Goal: Transaction & Acquisition: Purchase product/service

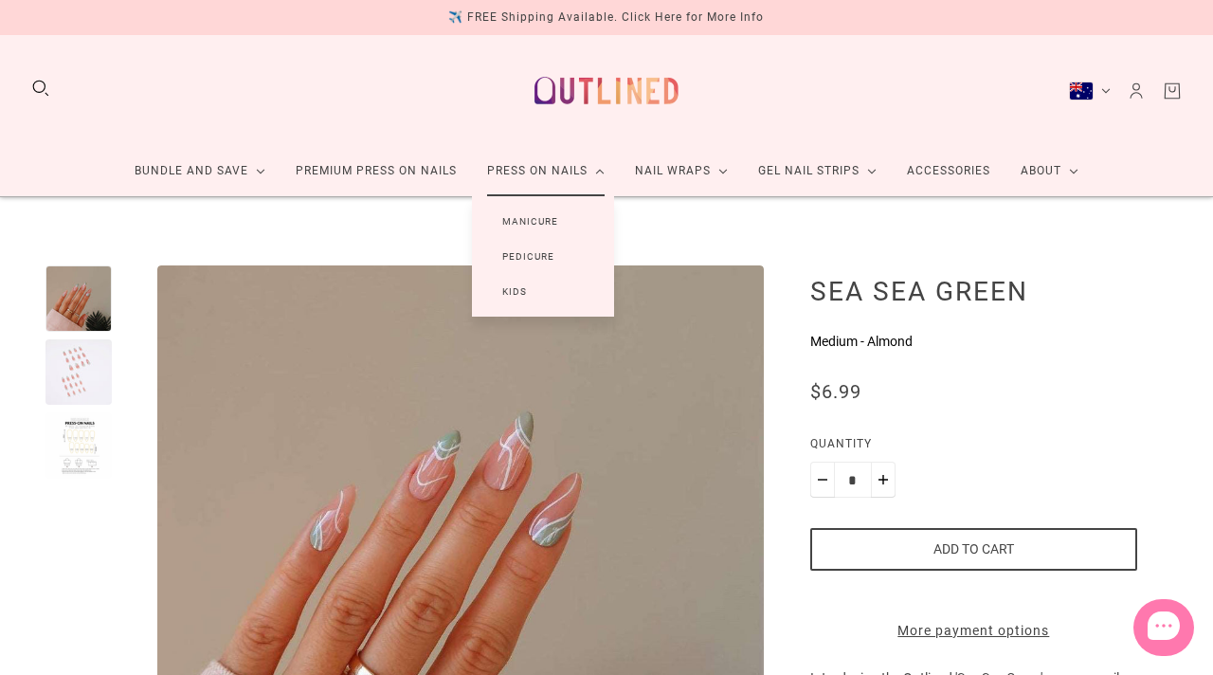
click at [535, 221] on link "Manicure" at bounding box center [530, 221] width 117 height 35
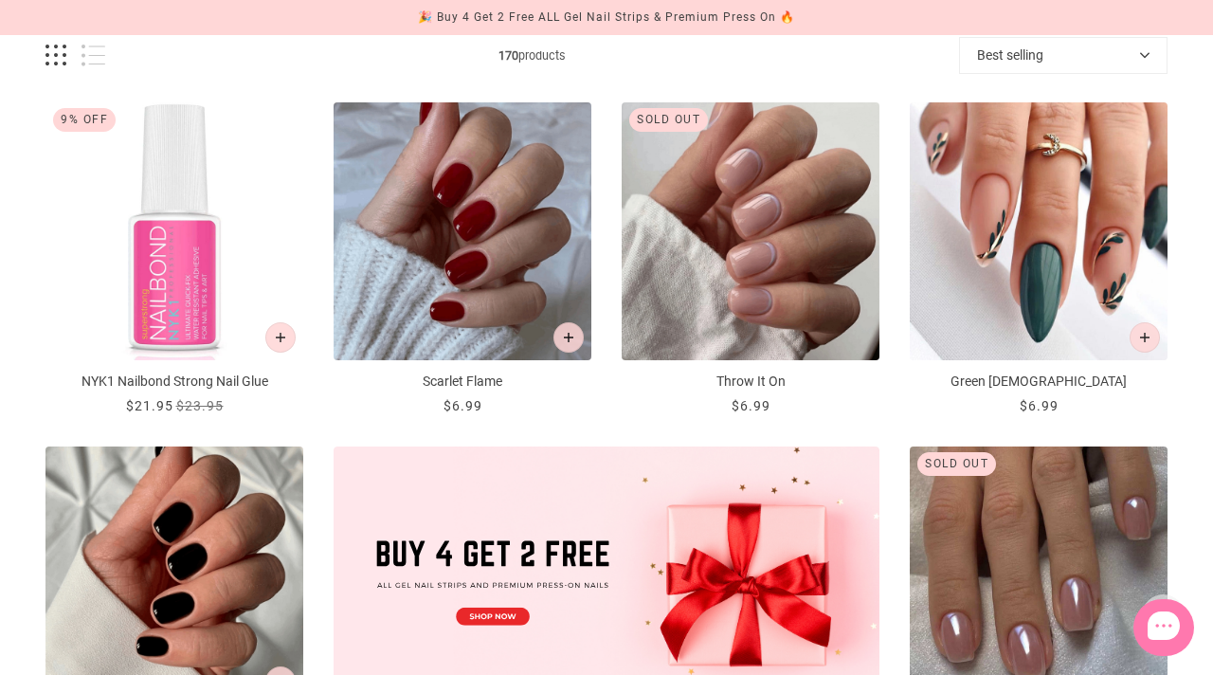
scroll to position [224, 0]
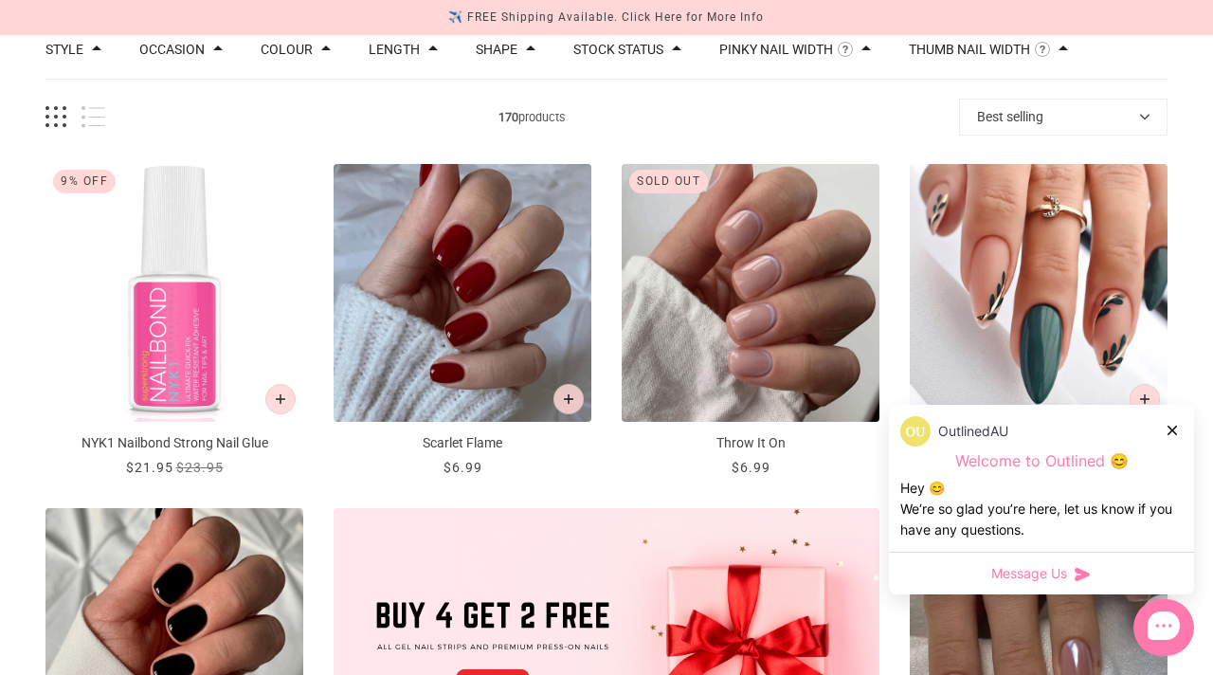
click at [1170, 433] on icon at bounding box center [1171, 429] width 9 height 9
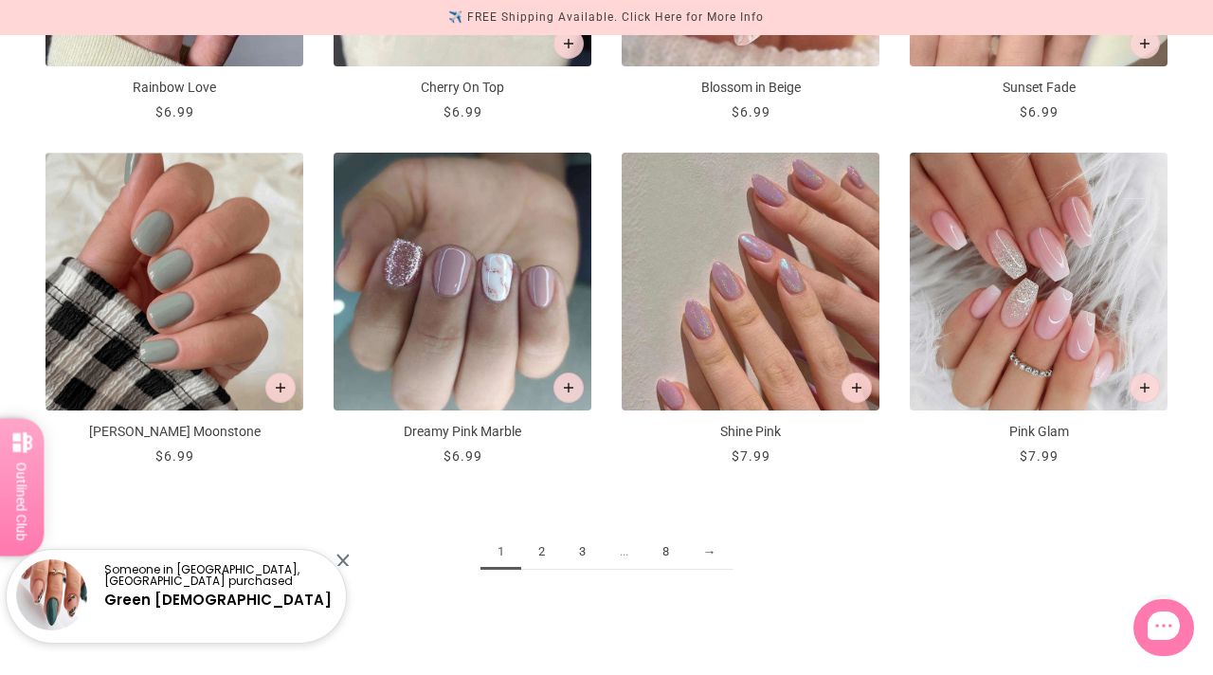
scroll to position [1954, 0]
click at [348, 554] on div "Someone in Berwick, Australia purchased Green Zen" at bounding box center [176, 588] width 347 height 112
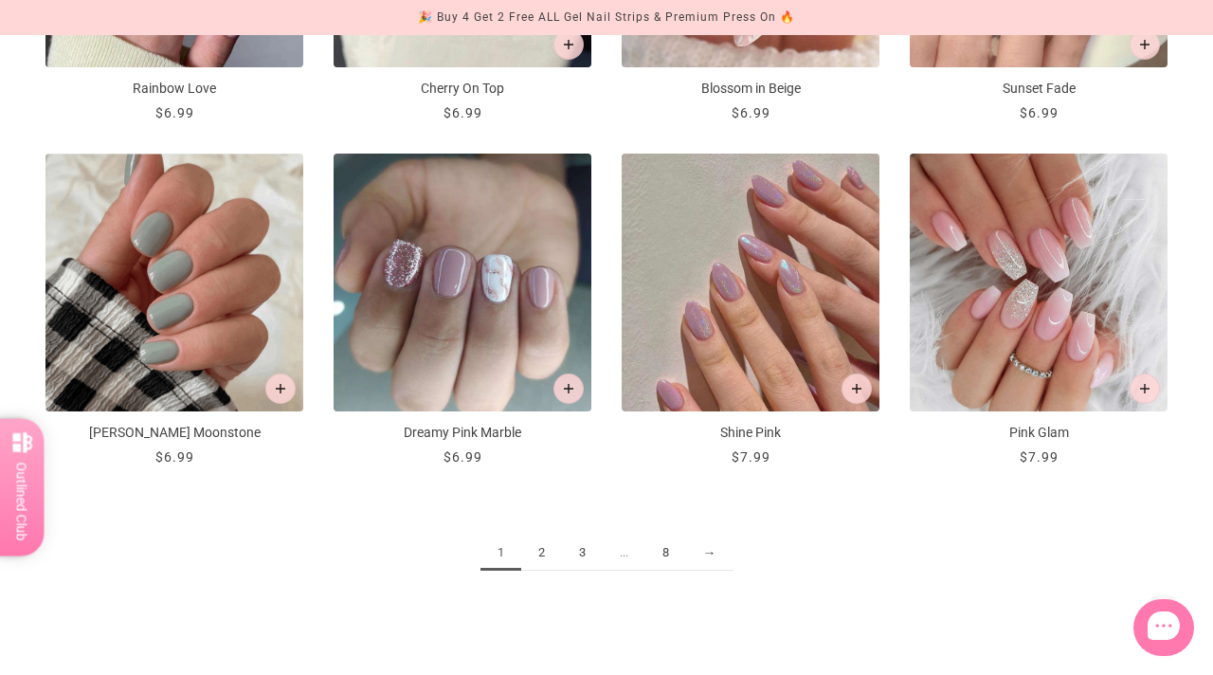
click at [538, 550] on link "2" at bounding box center [541, 552] width 41 height 35
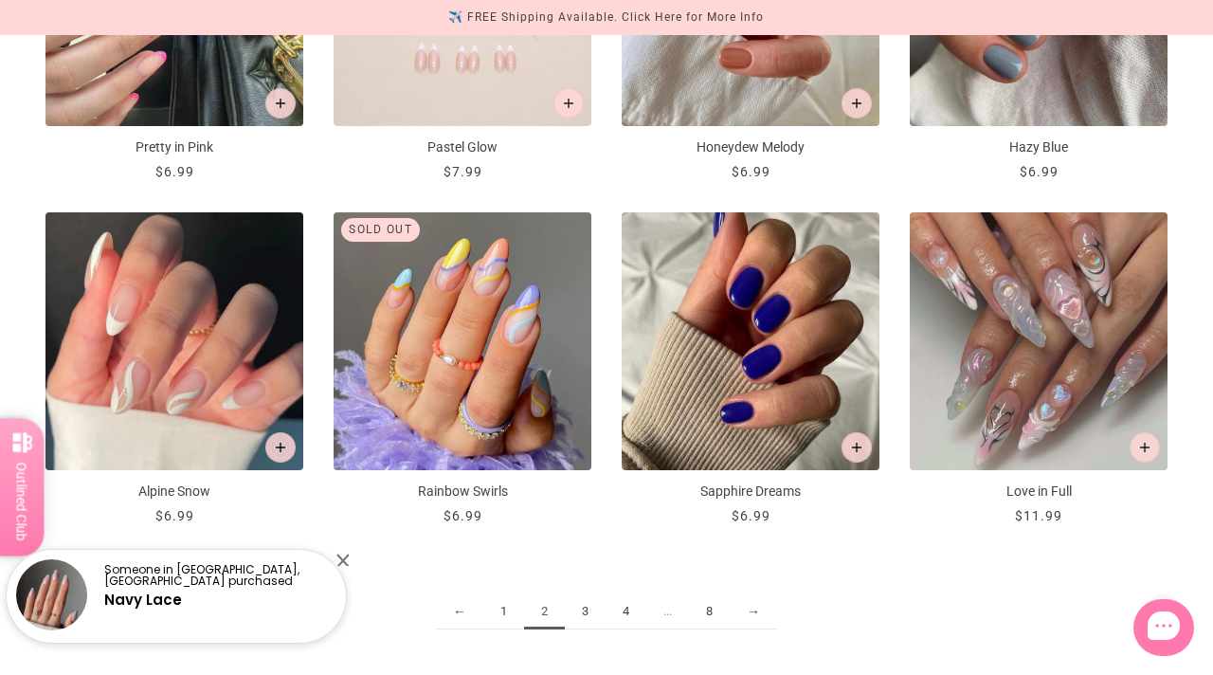
scroll to position [1896, 0]
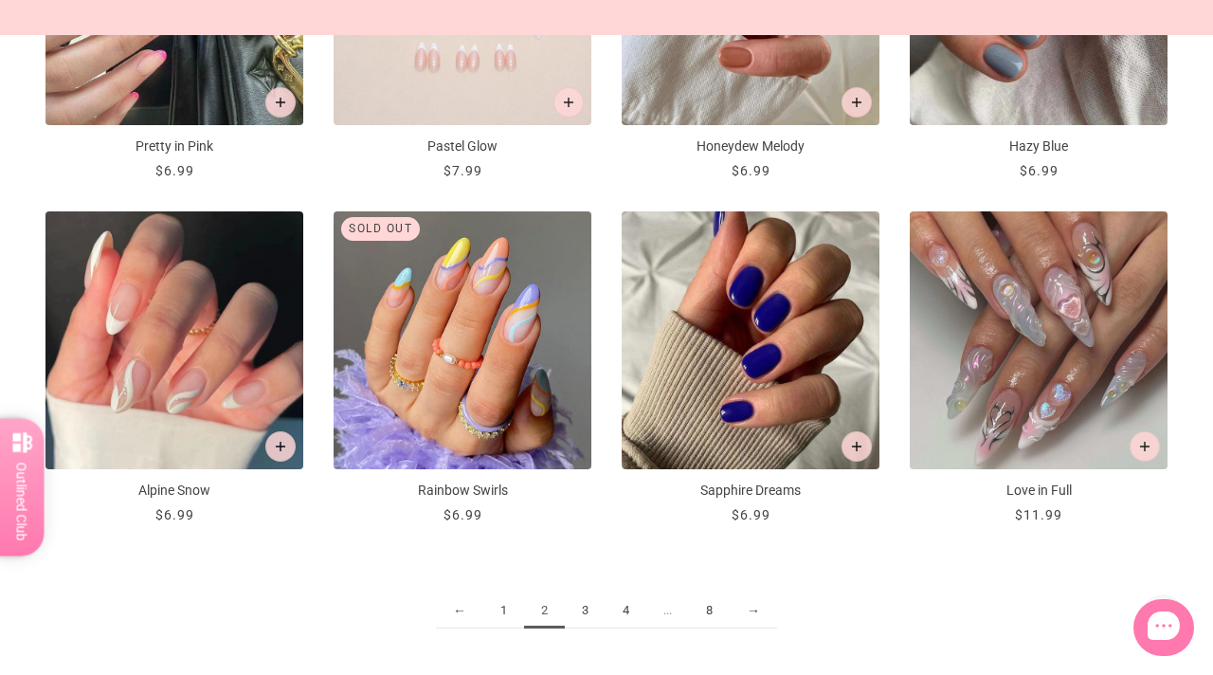
click at [581, 611] on link "3" at bounding box center [585, 610] width 41 height 35
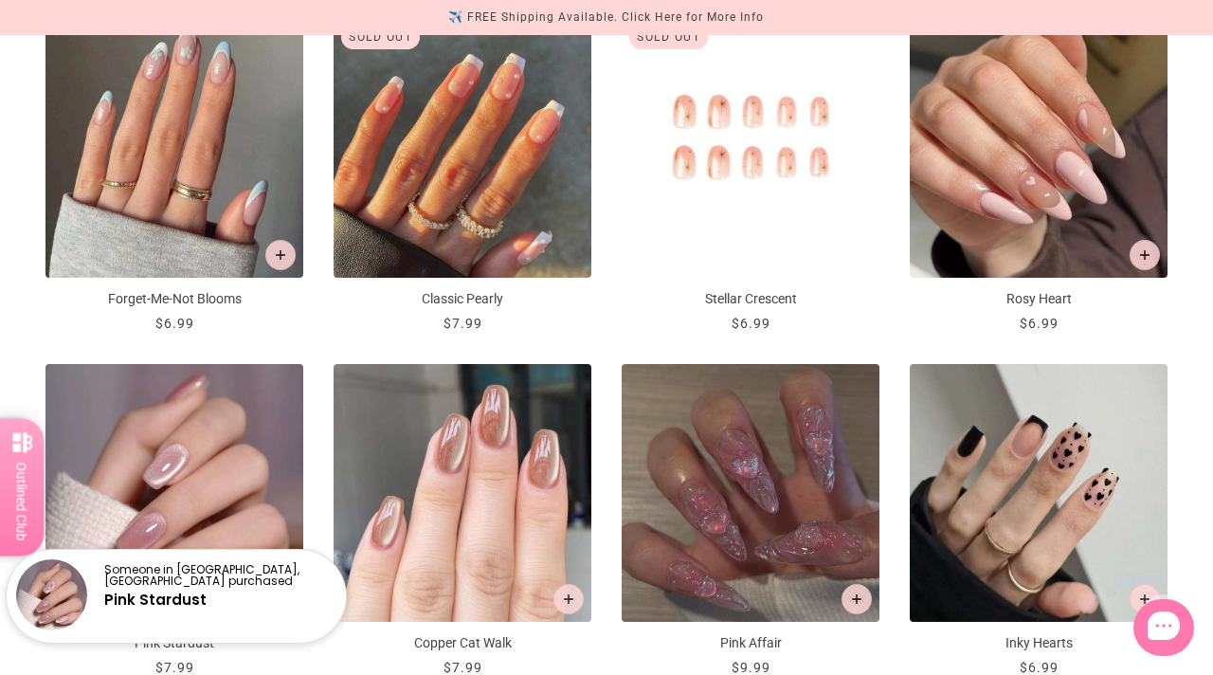
scroll to position [1870, 0]
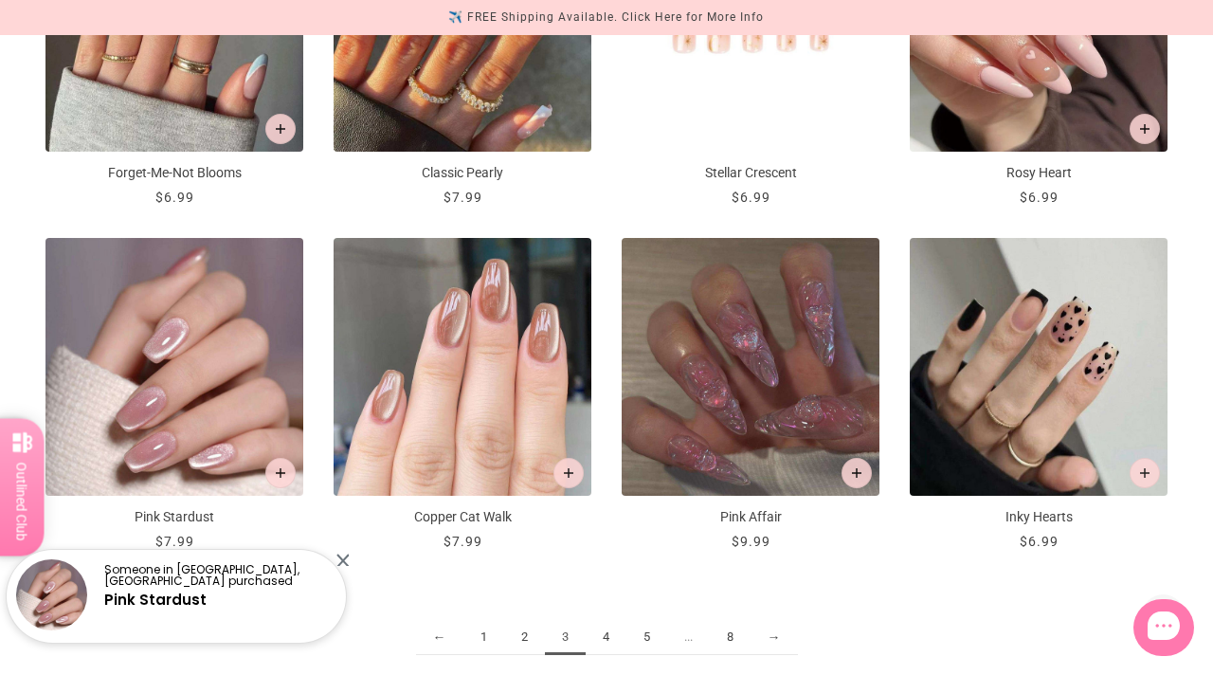
click at [343, 557] on div at bounding box center [342, 559] width 12 height 12
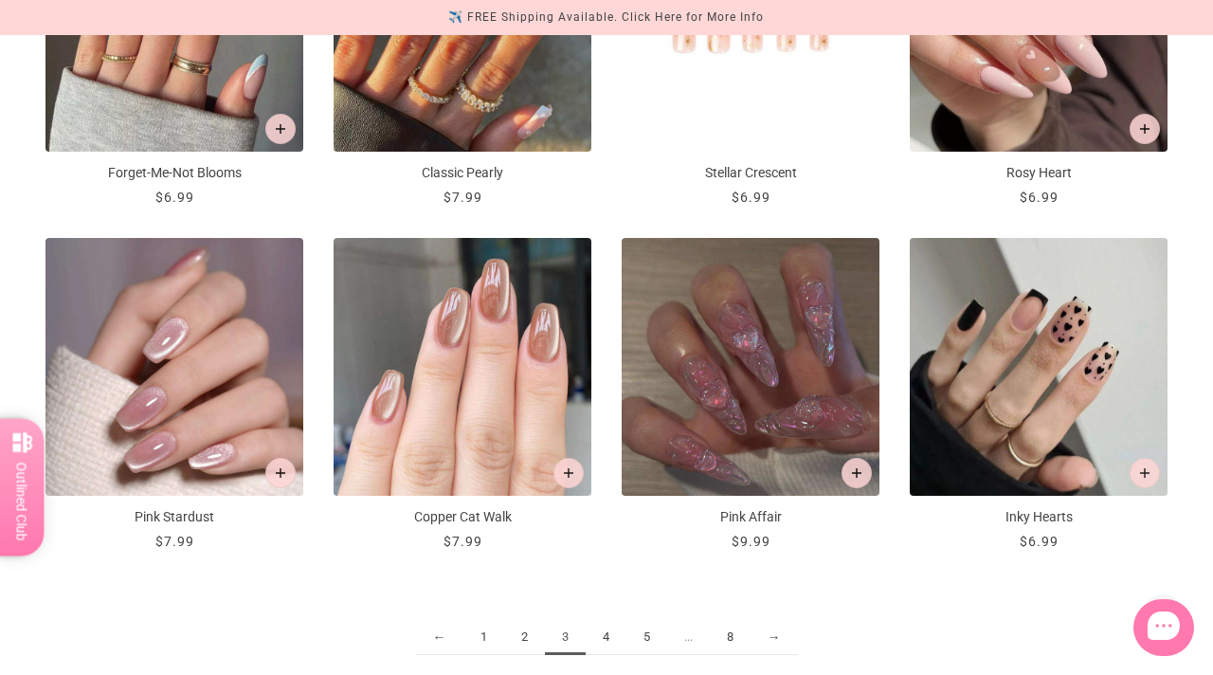
click at [603, 630] on link "4" at bounding box center [606, 637] width 41 height 35
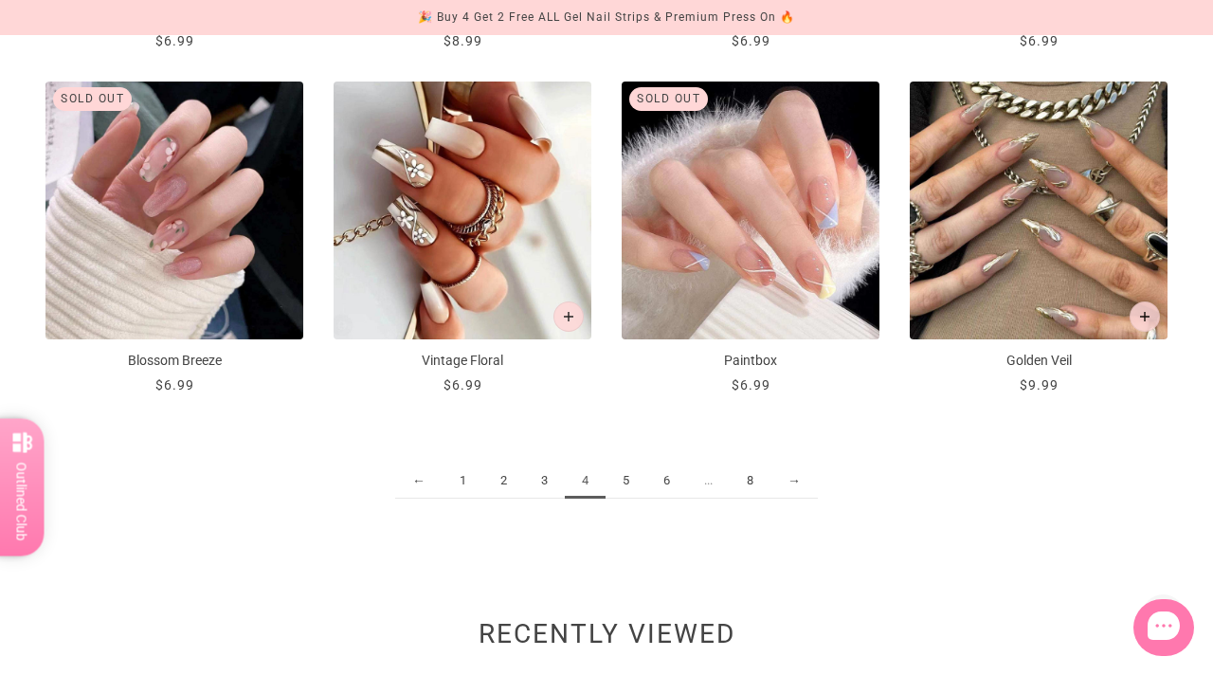
scroll to position [2041, 0]
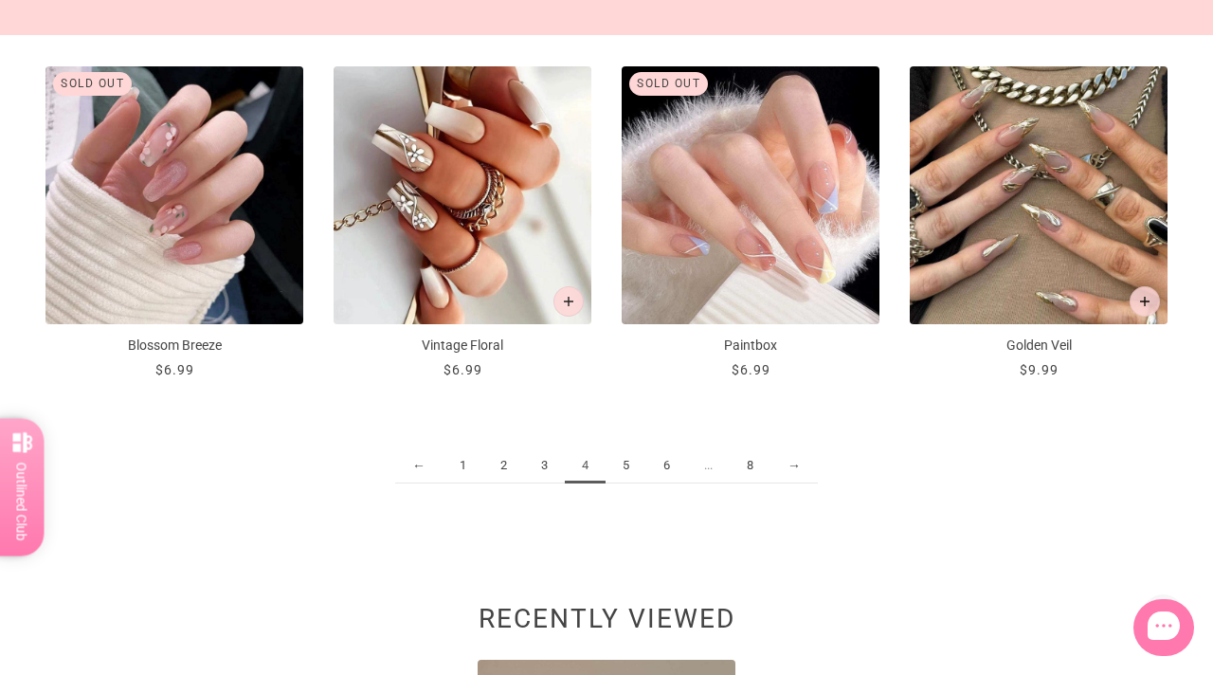
click at [630, 468] on link "5" at bounding box center [626, 465] width 41 height 35
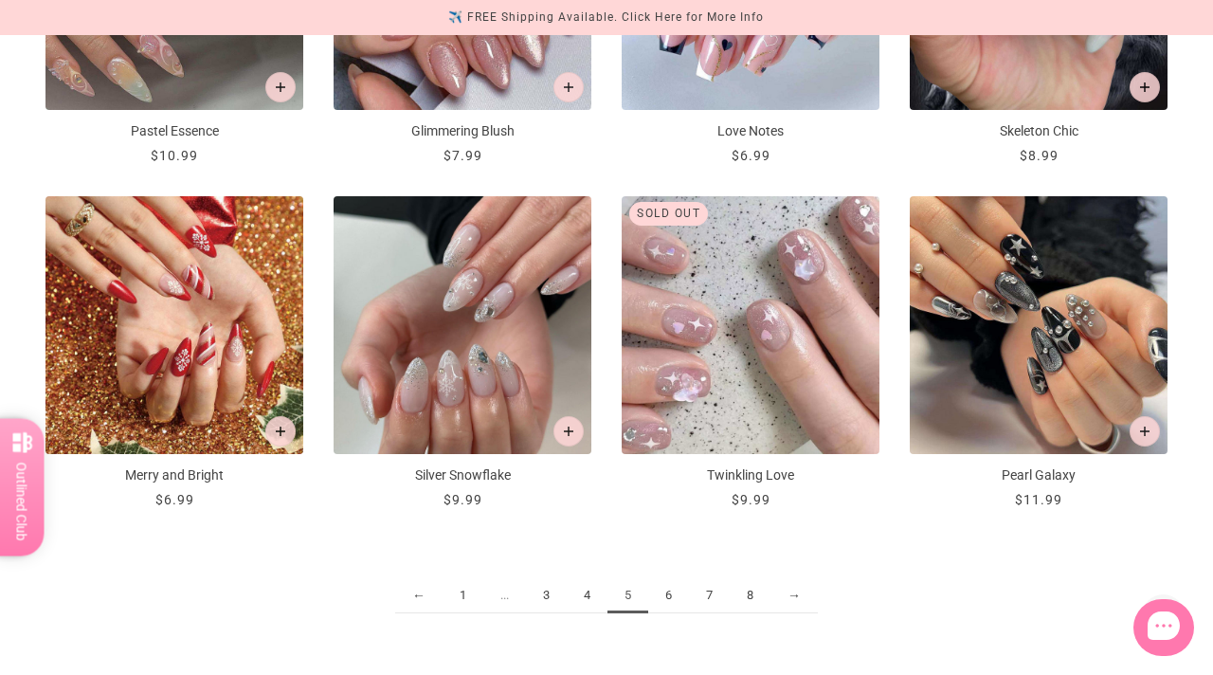
scroll to position [1913, 0]
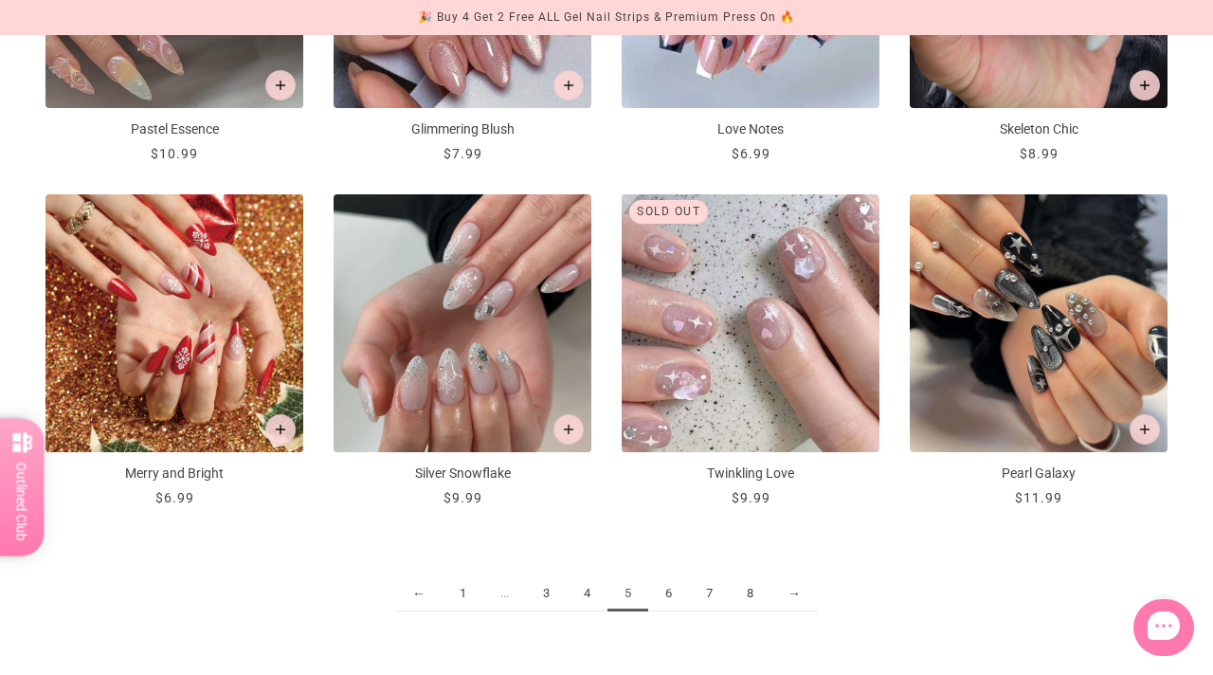
click at [666, 593] on link "6" at bounding box center [668, 593] width 41 height 35
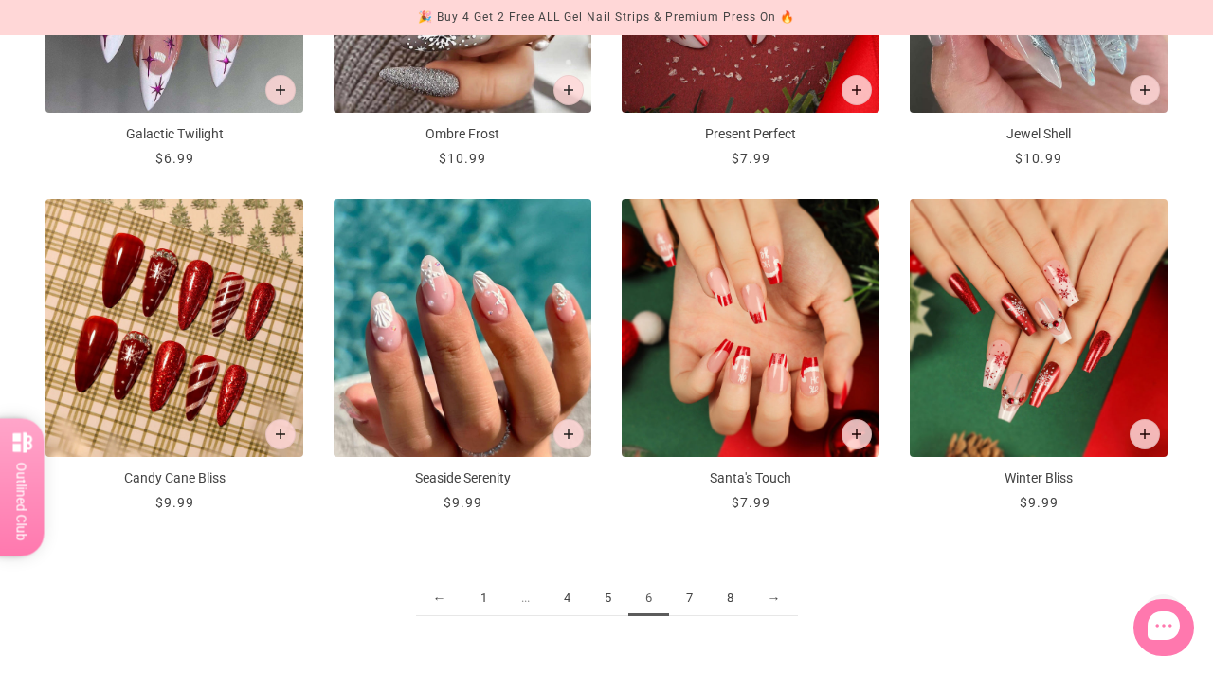
scroll to position [1934, 0]
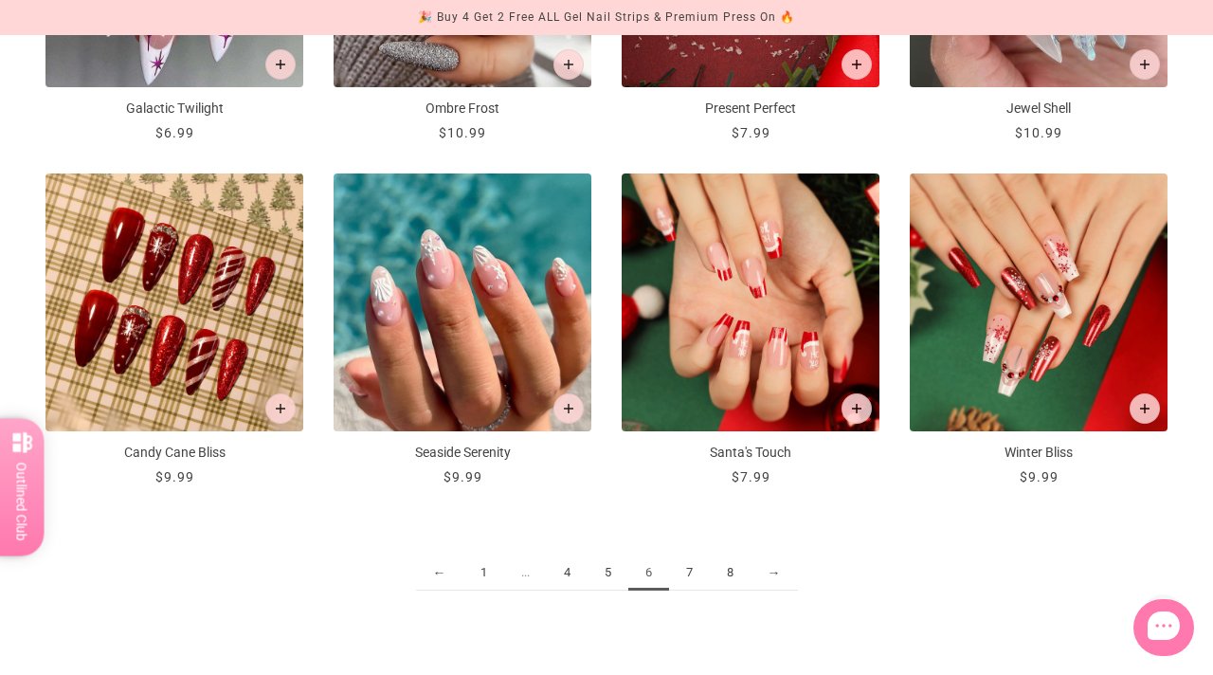
click at [692, 577] on link "7" at bounding box center [689, 572] width 41 height 35
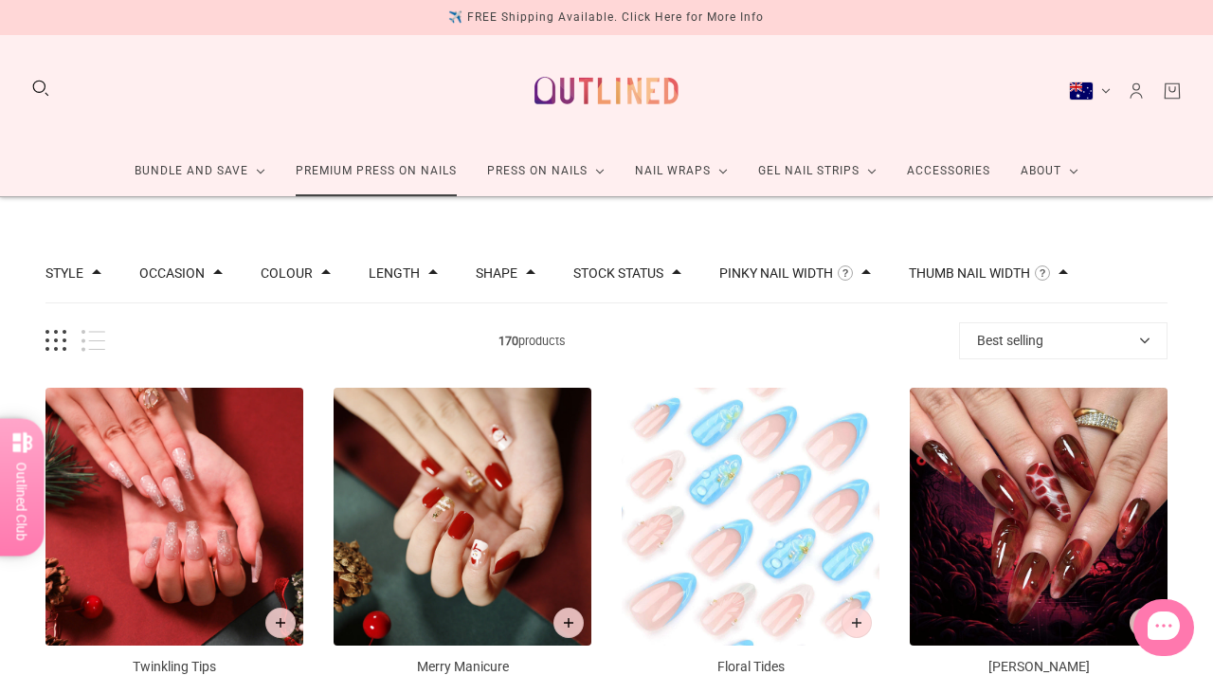
click at [353, 174] on link "Premium Press On Nails" at bounding box center [375, 171] width 191 height 50
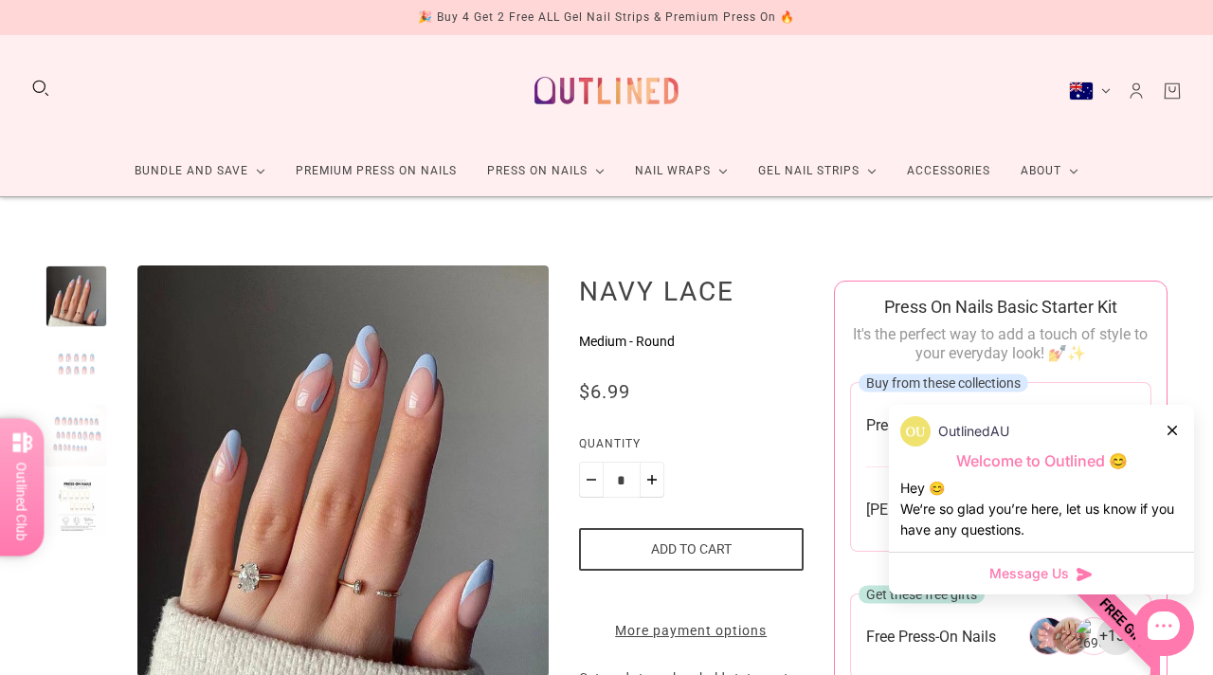
scroll to position [105, 0]
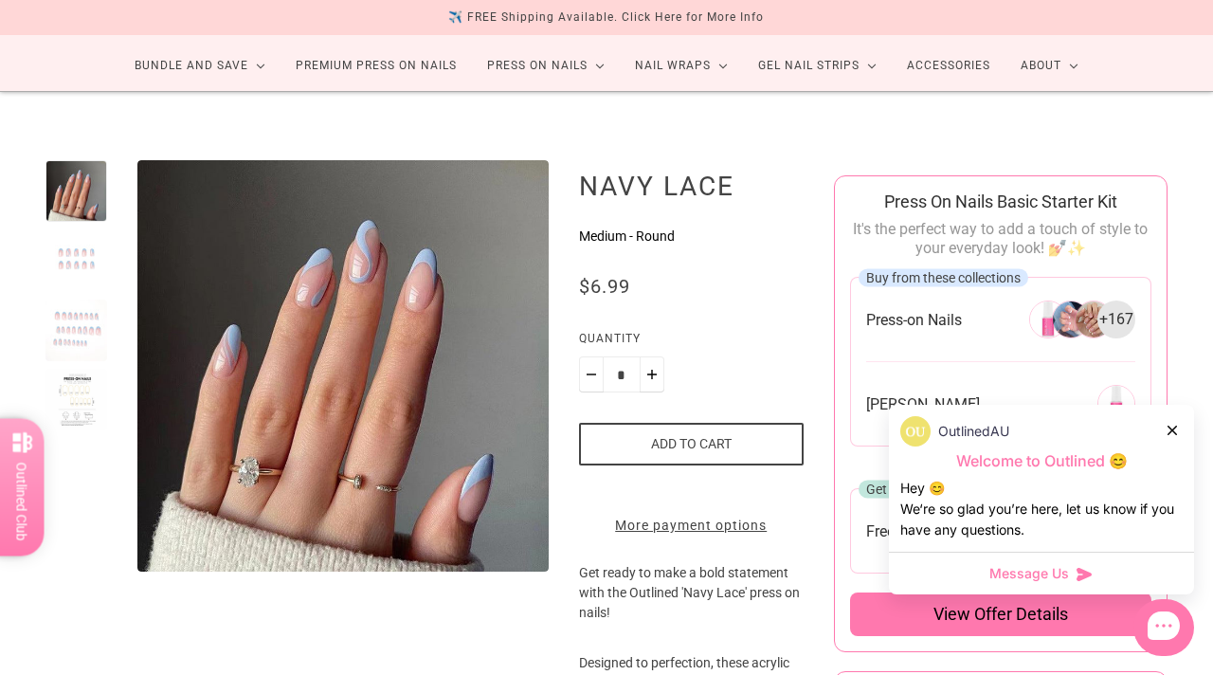
click at [86, 252] on div at bounding box center [76, 260] width 62 height 62
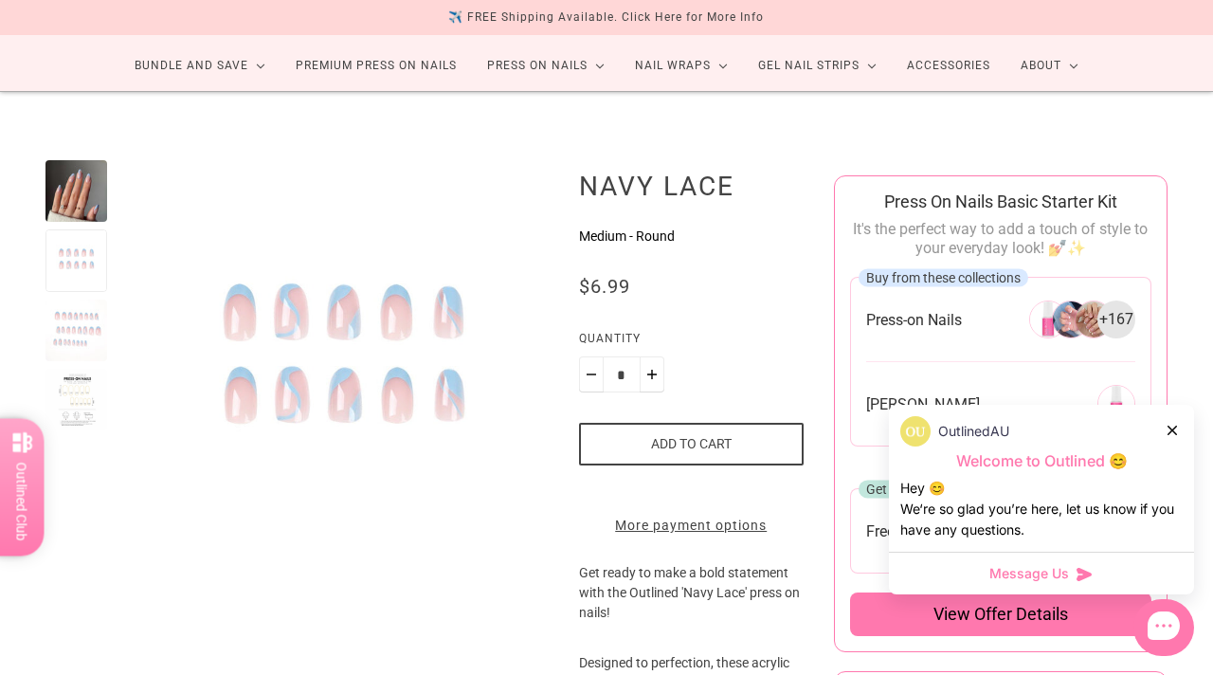
click at [71, 328] on div at bounding box center [76, 330] width 62 height 62
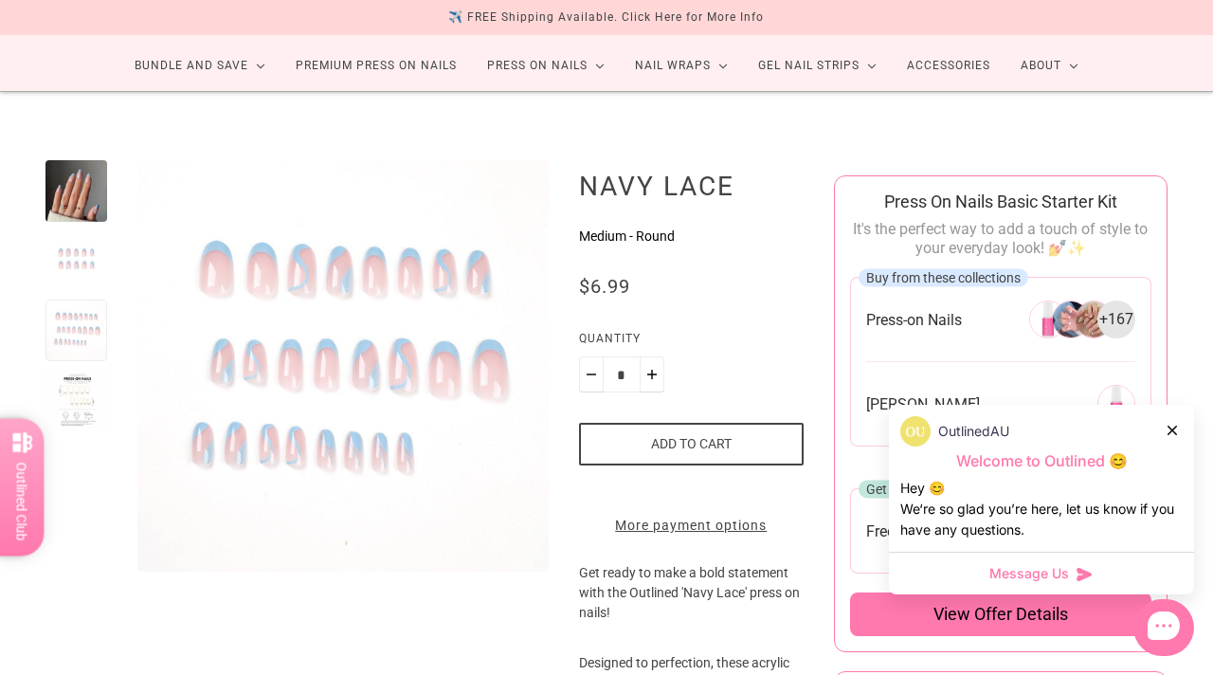
click at [71, 405] on div at bounding box center [76, 400] width 62 height 62
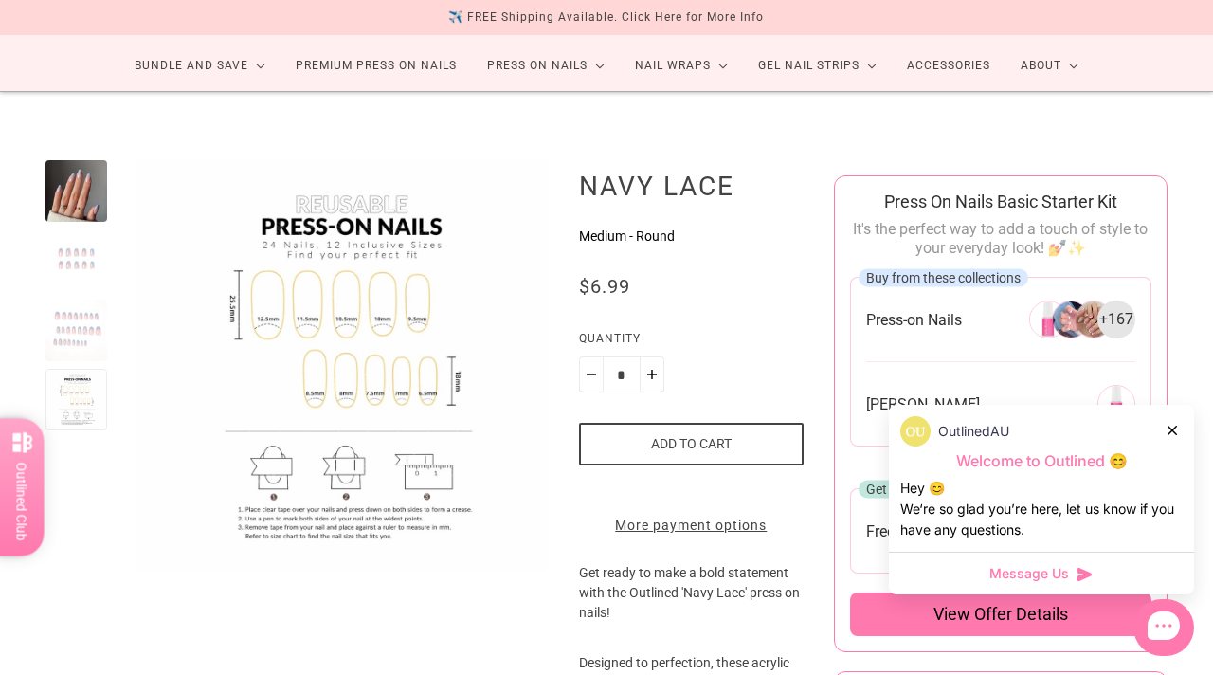
click at [68, 193] on div at bounding box center [76, 191] width 62 height 62
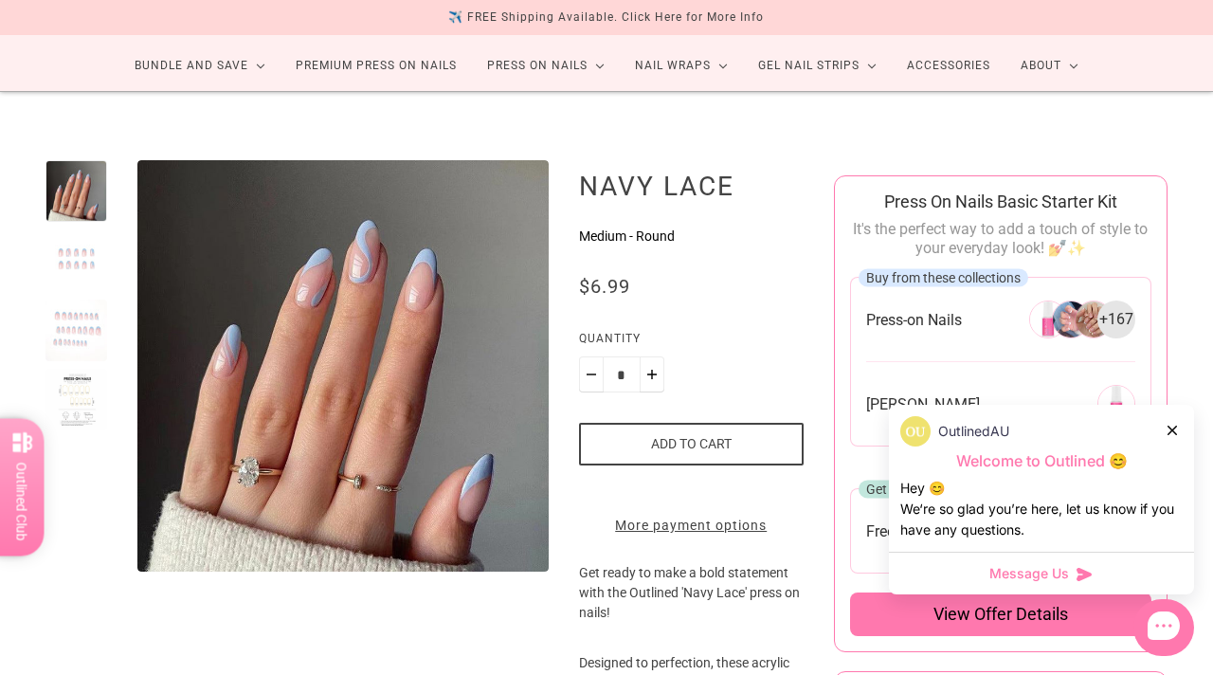
click at [1168, 428] on icon at bounding box center [1171, 429] width 9 height 9
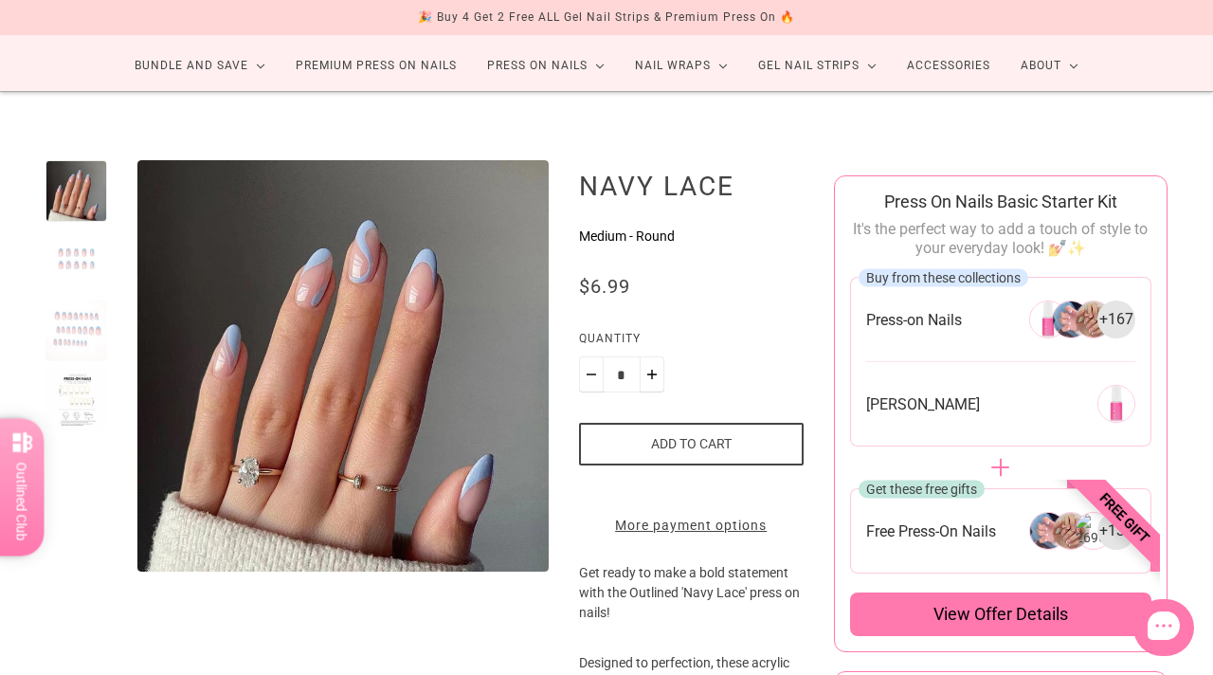
click at [1118, 318] on span "+ 167" at bounding box center [1116, 319] width 34 height 21
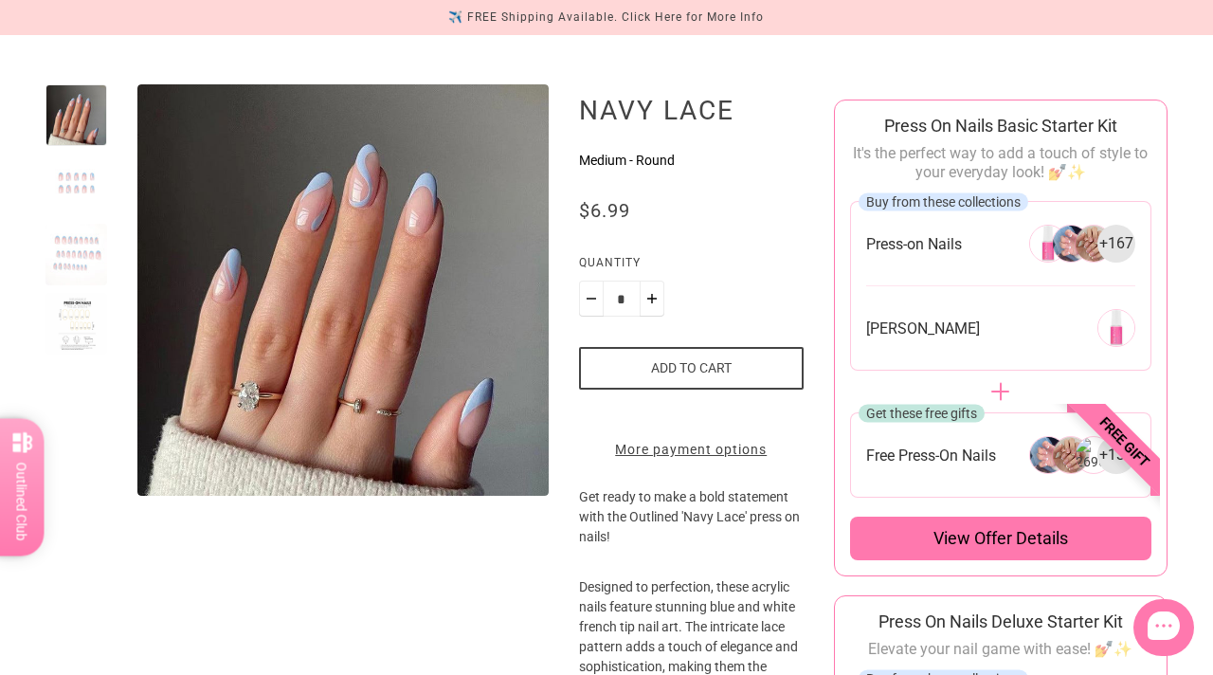
scroll to position [176, 0]
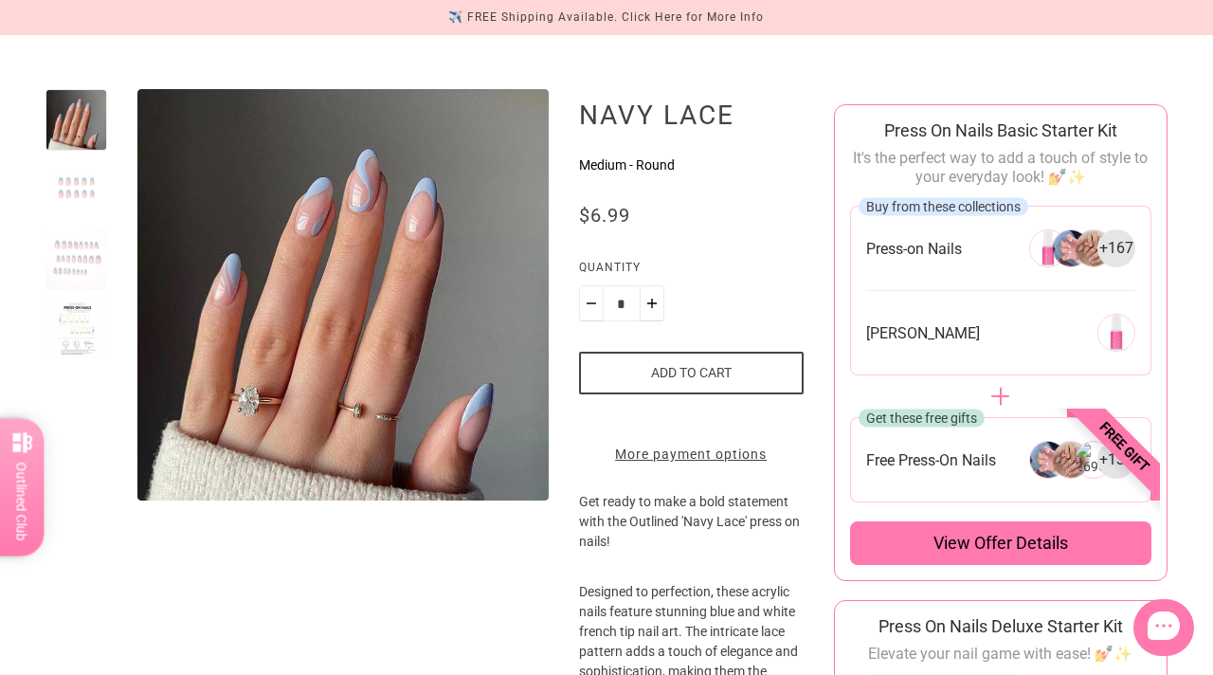
click at [1004, 534] on span "View offer details" at bounding box center [1000, 543] width 135 height 23
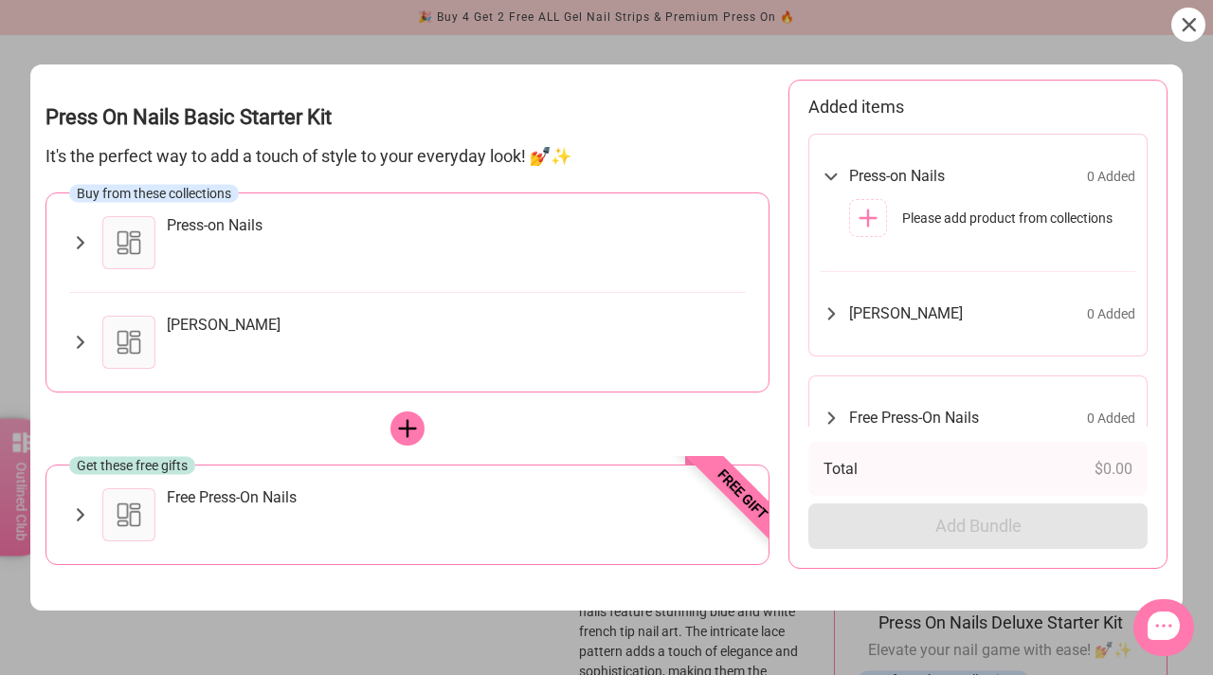
click at [410, 236] on div "Press-on Nails" at bounding box center [456, 242] width 579 height 53
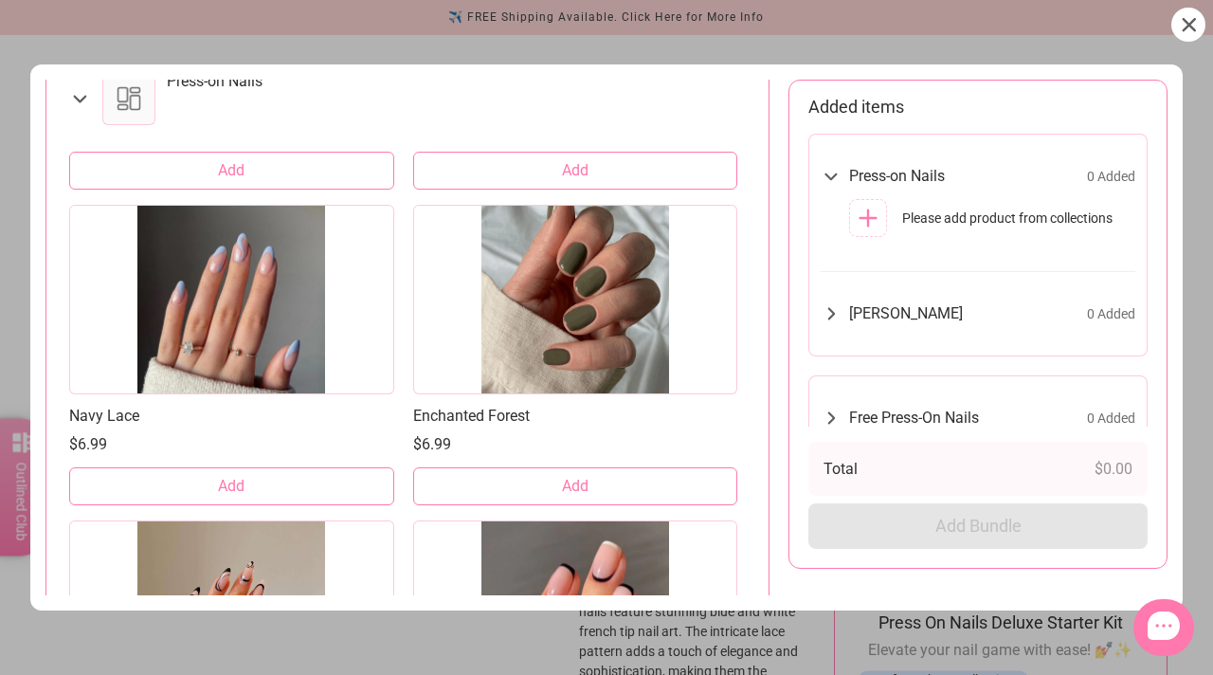
scroll to position [4362, 0]
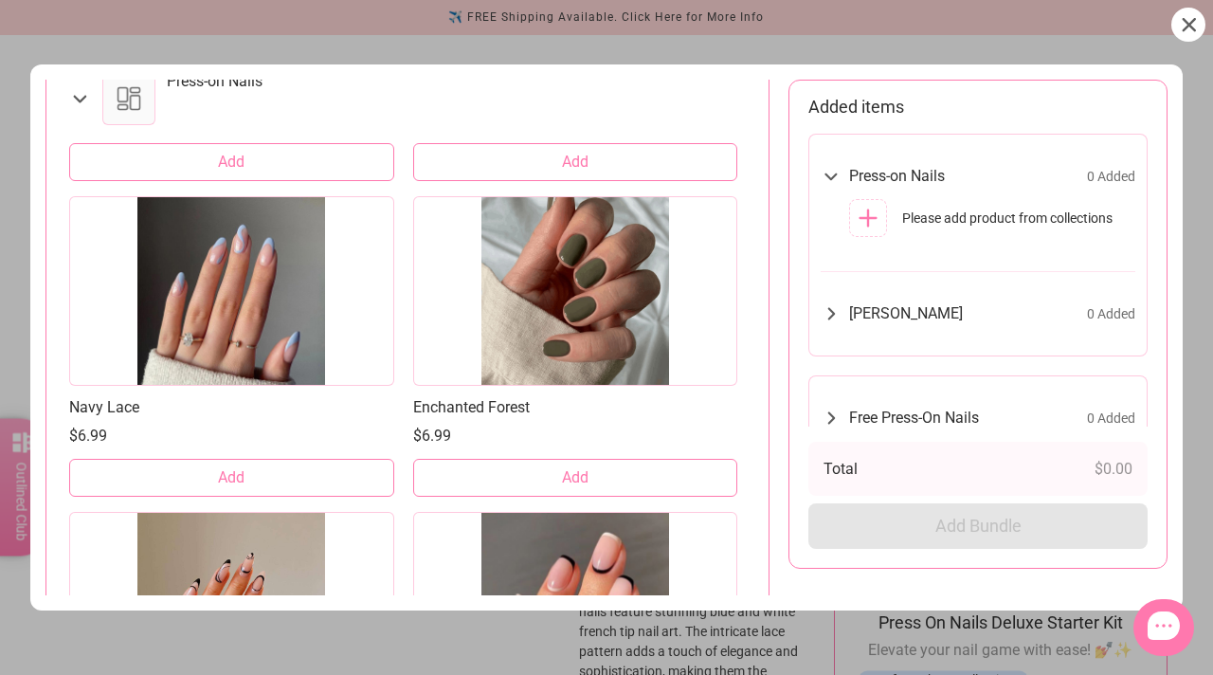
click at [266, 470] on button "Add" at bounding box center [231, 478] width 325 height 38
click at [886, 321] on span "Nail Glue" at bounding box center [906, 313] width 114 height 19
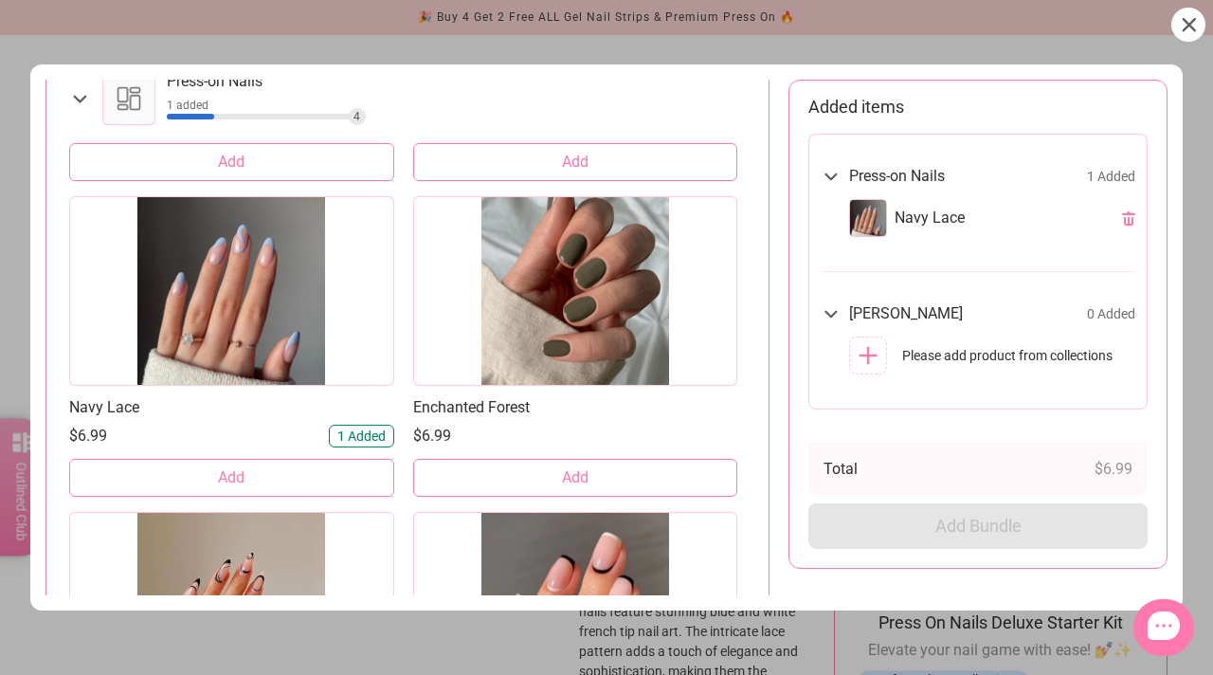
click at [923, 353] on span "Please add product from collections" at bounding box center [1007, 355] width 210 height 19
click at [866, 353] on icon at bounding box center [868, 355] width 23 height 23
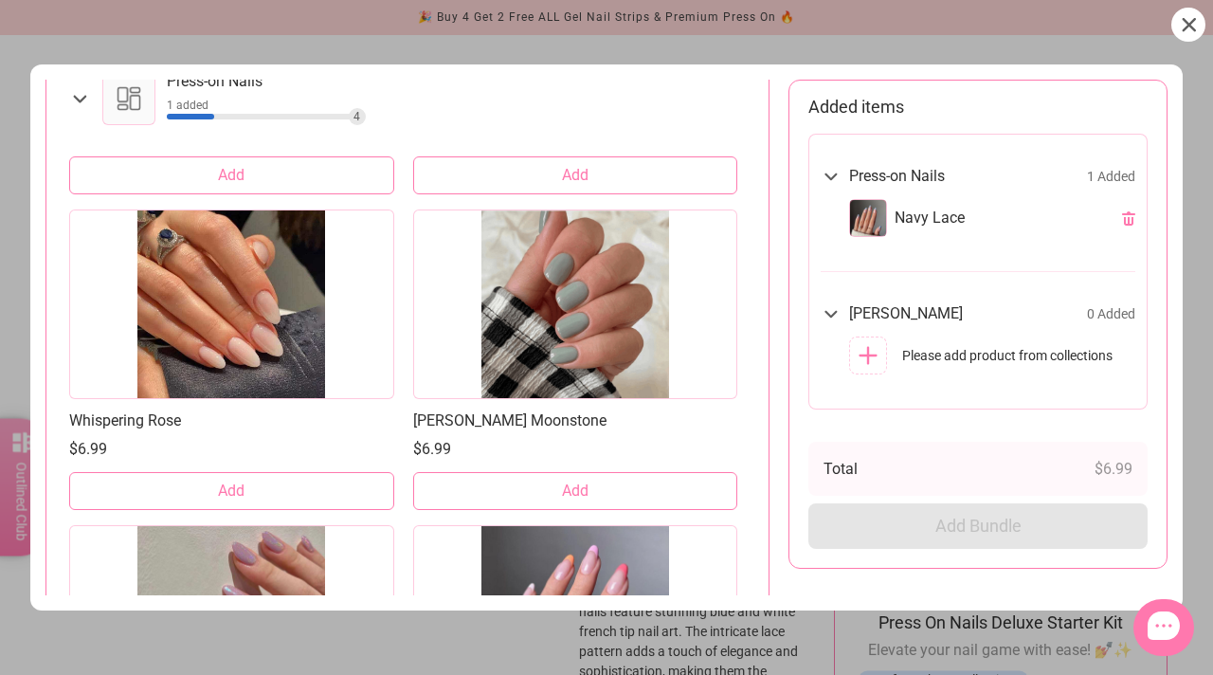
scroll to position [2126, 0]
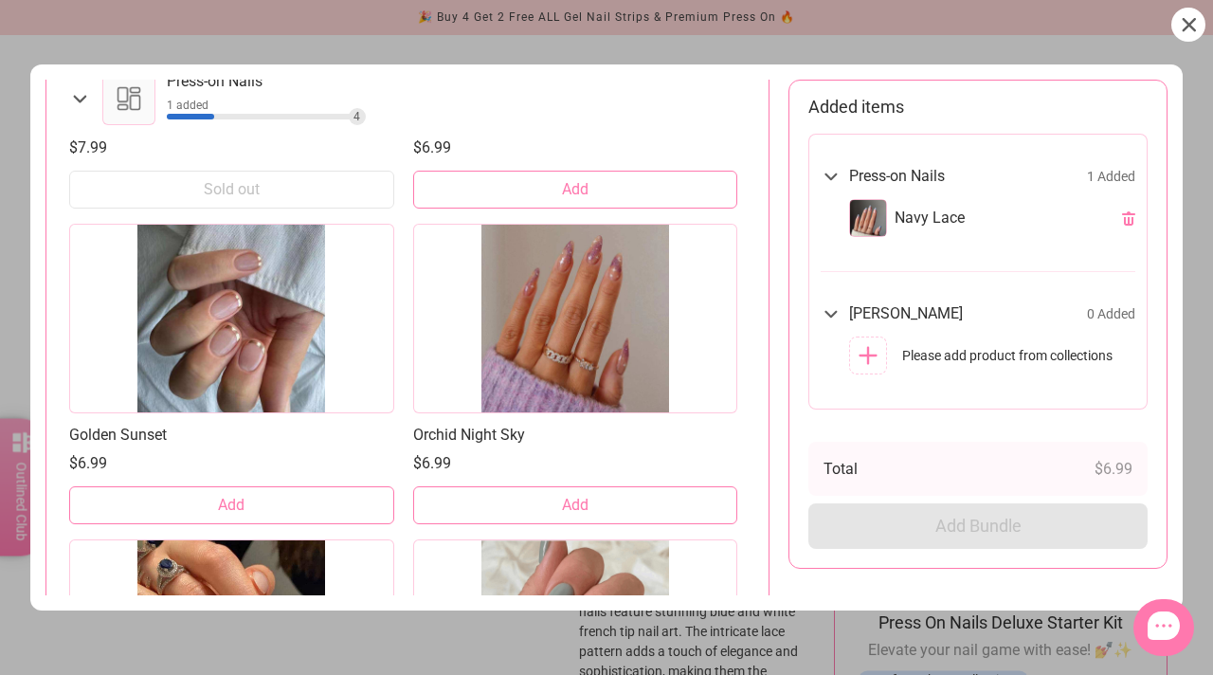
click at [79, 94] on icon at bounding box center [79, 99] width 23 height 22
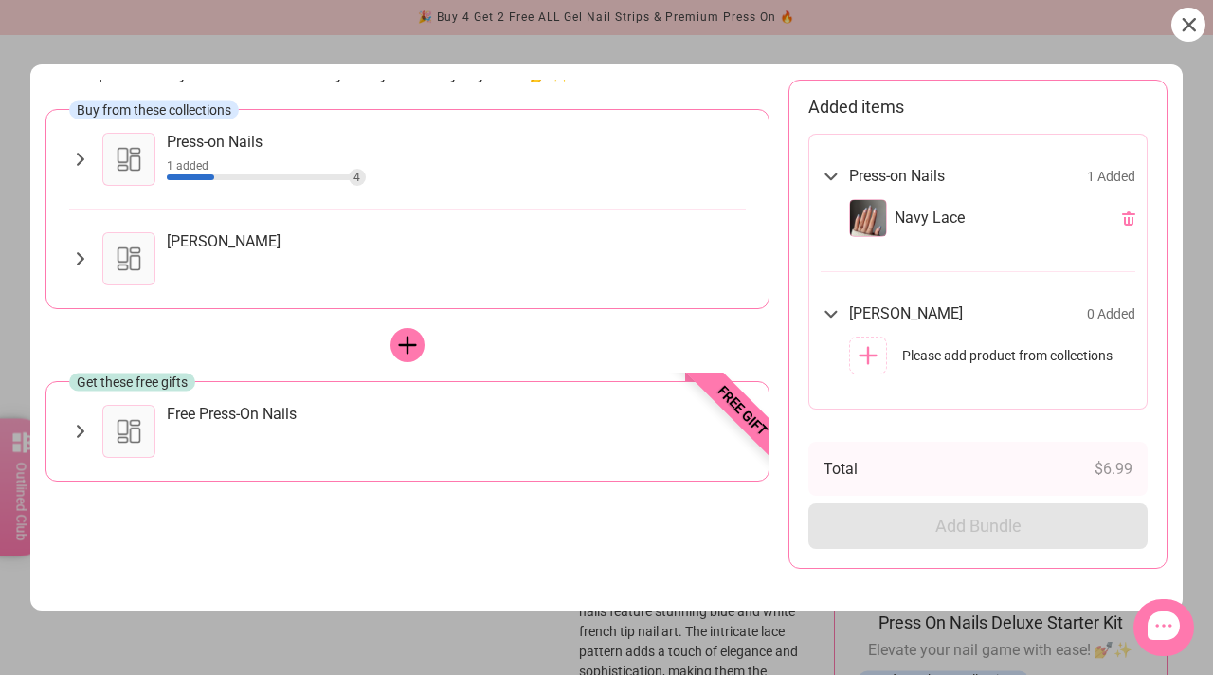
scroll to position [83, 0]
click at [82, 244] on div "Nail Glue" at bounding box center [407, 258] width 677 height 53
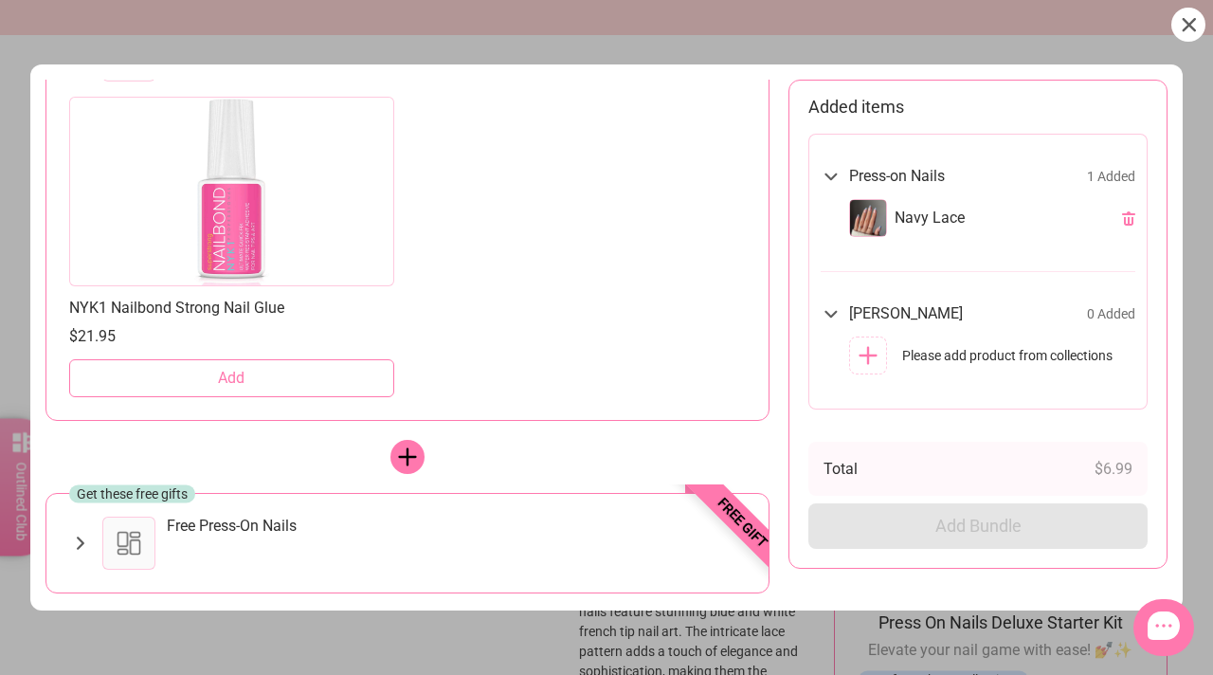
click at [262, 384] on button "Add" at bounding box center [231, 378] width 325 height 38
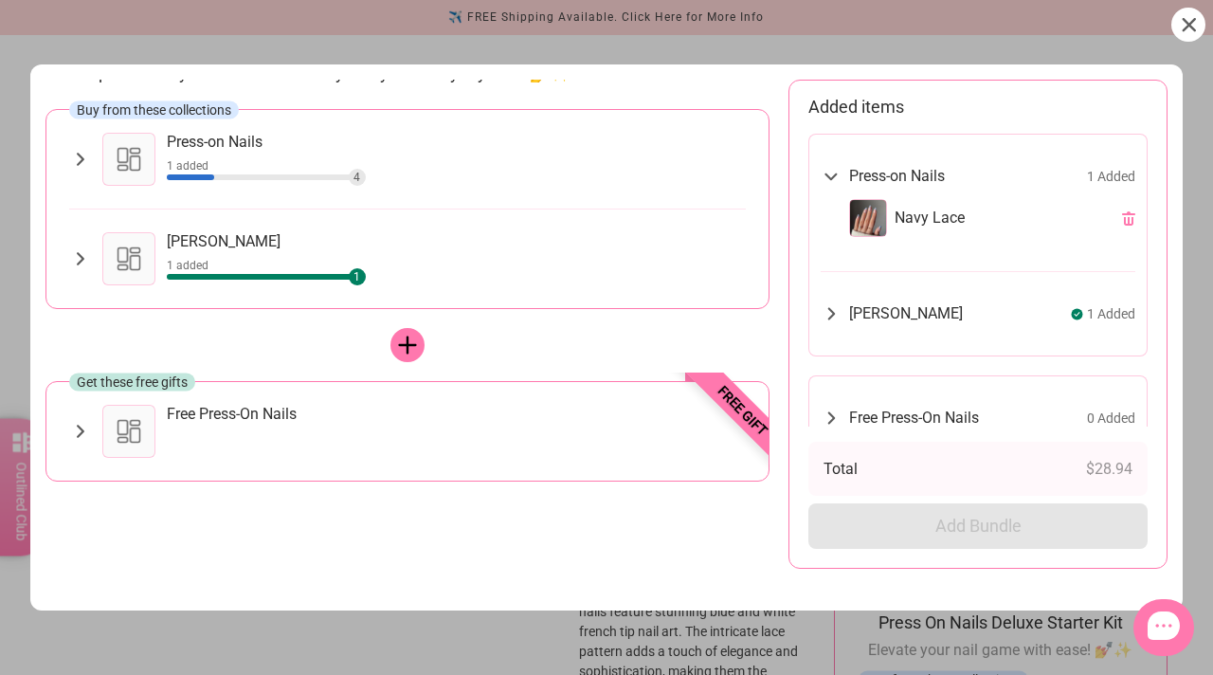
click at [80, 433] on icon at bounding box center [81, 431] width 8 height 13
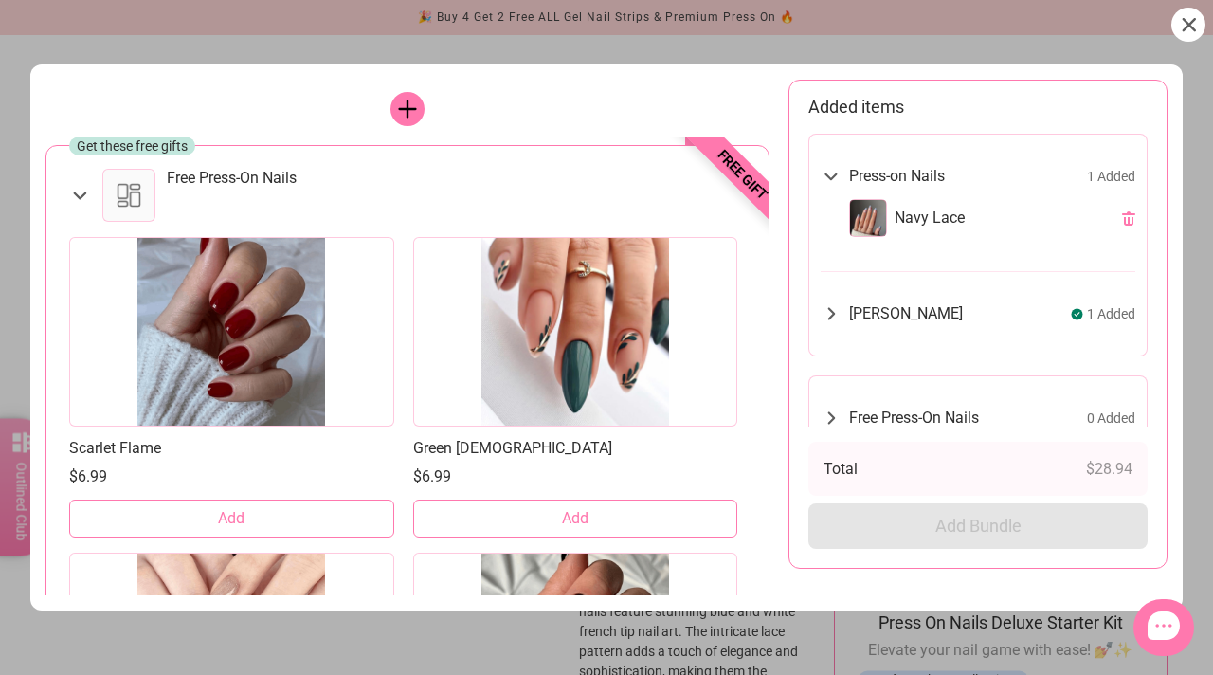
scroll to position [133, 0]
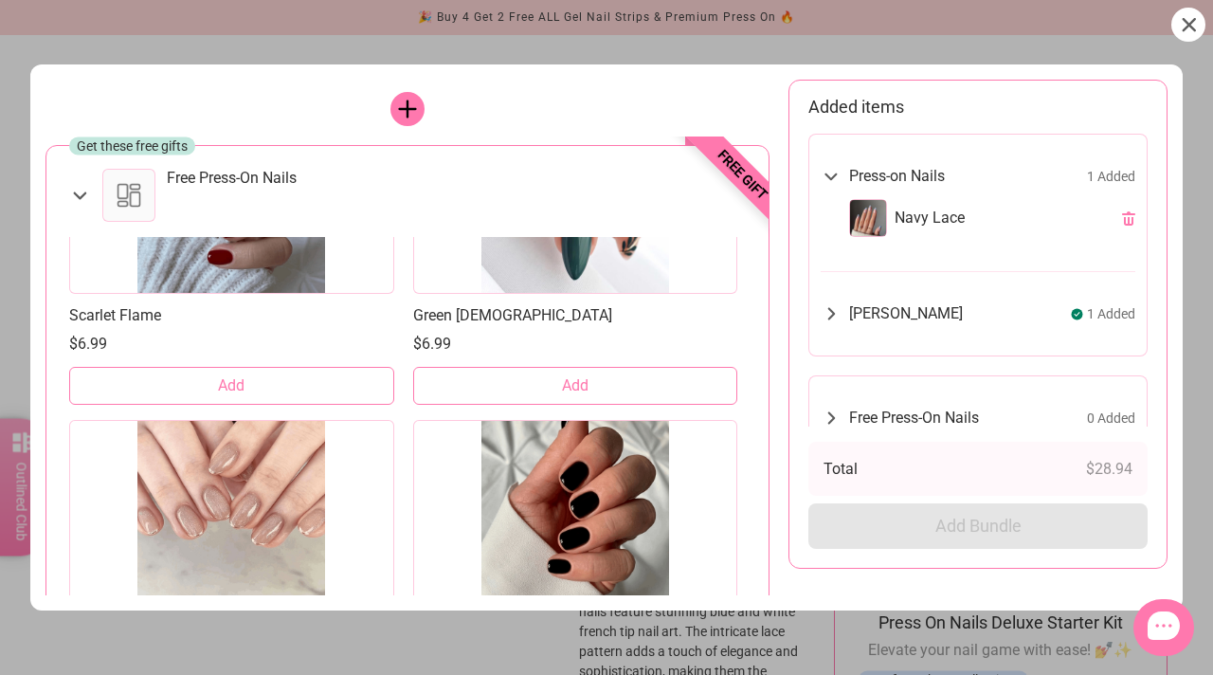
click at [253, 385] on button "Add" at bounding box center [231, 386] width 325 height 38
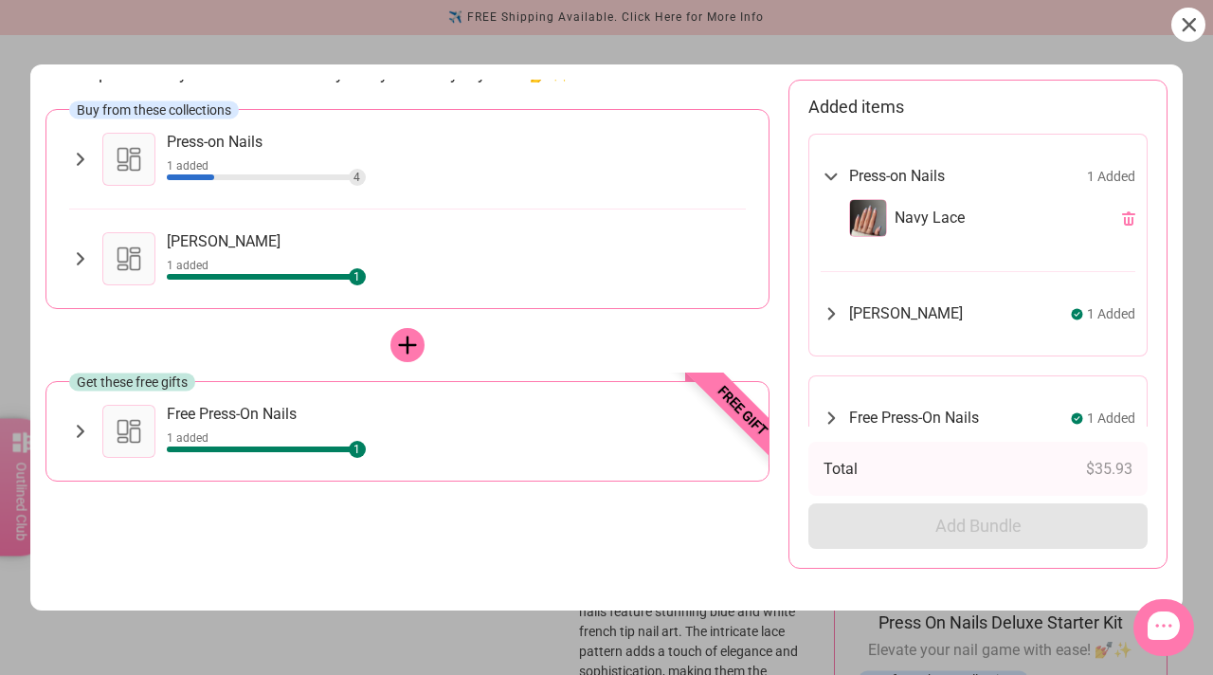
click at [81, 159] on icon at bounding box center [81, 159] width 8 height 13
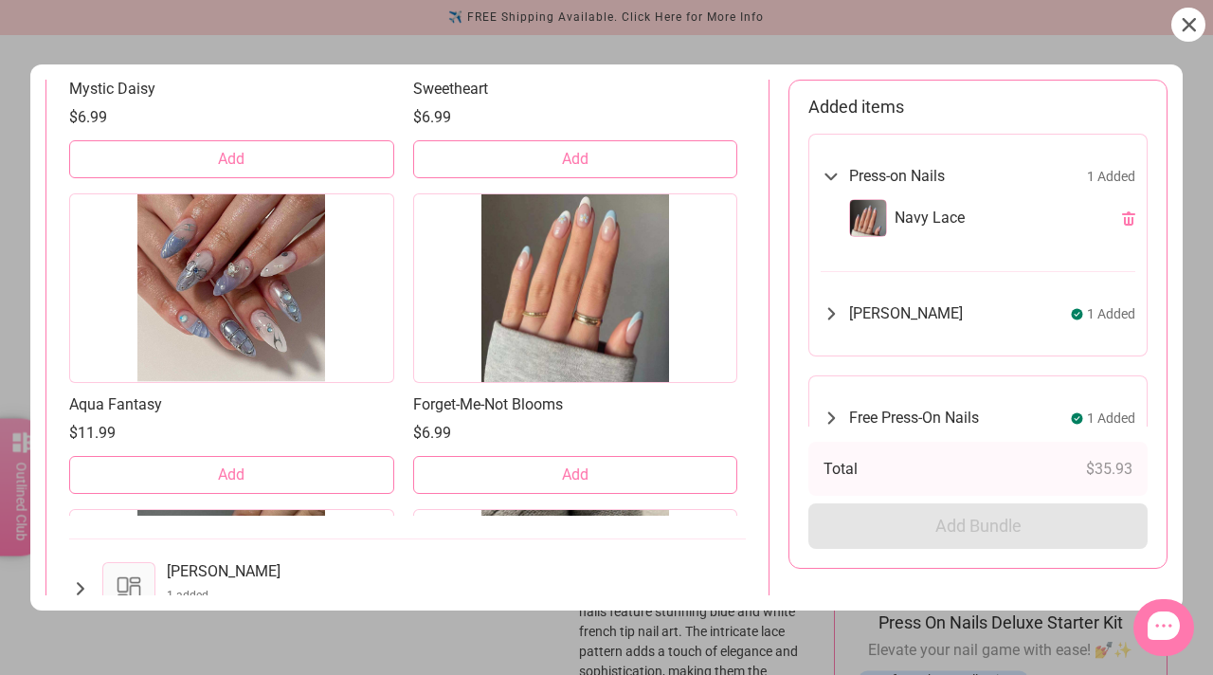
scroll to position [7264, 0]
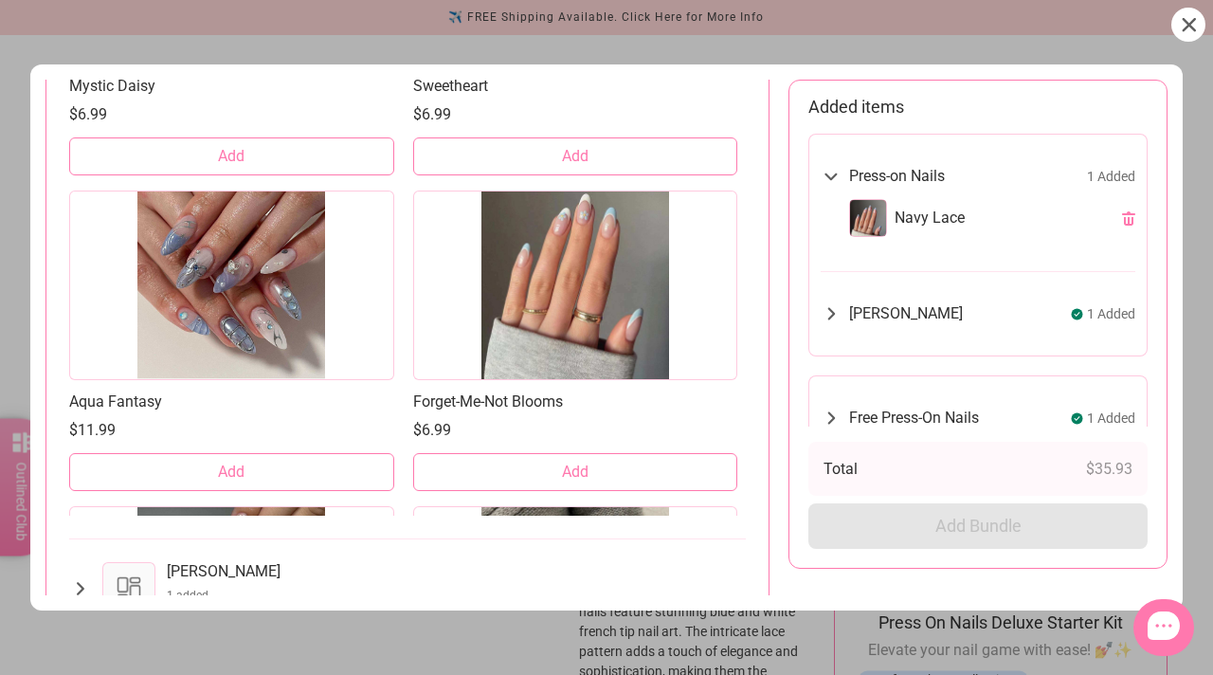
click at [546, 459] on button "Add" at bounding box center [575, 472] width 325 height 38
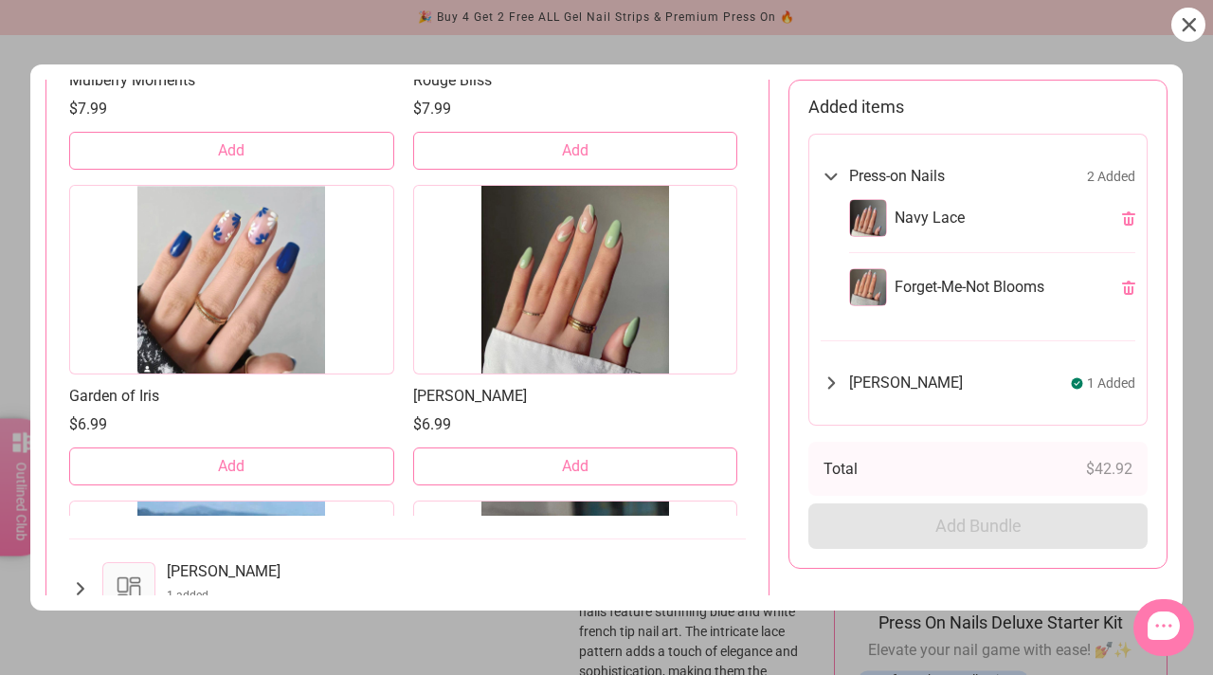
scroll to position [10431, 0]
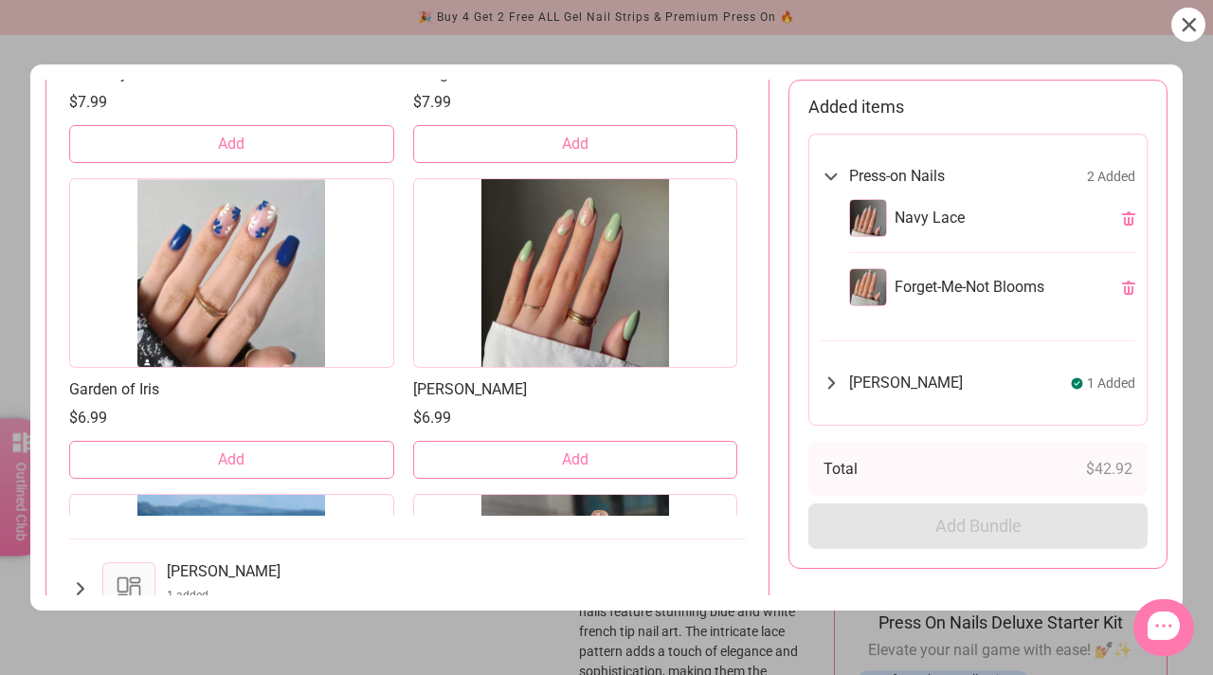
click at [554, 450] on button "Add" at bounding box center [575, 460] width 325 height 38
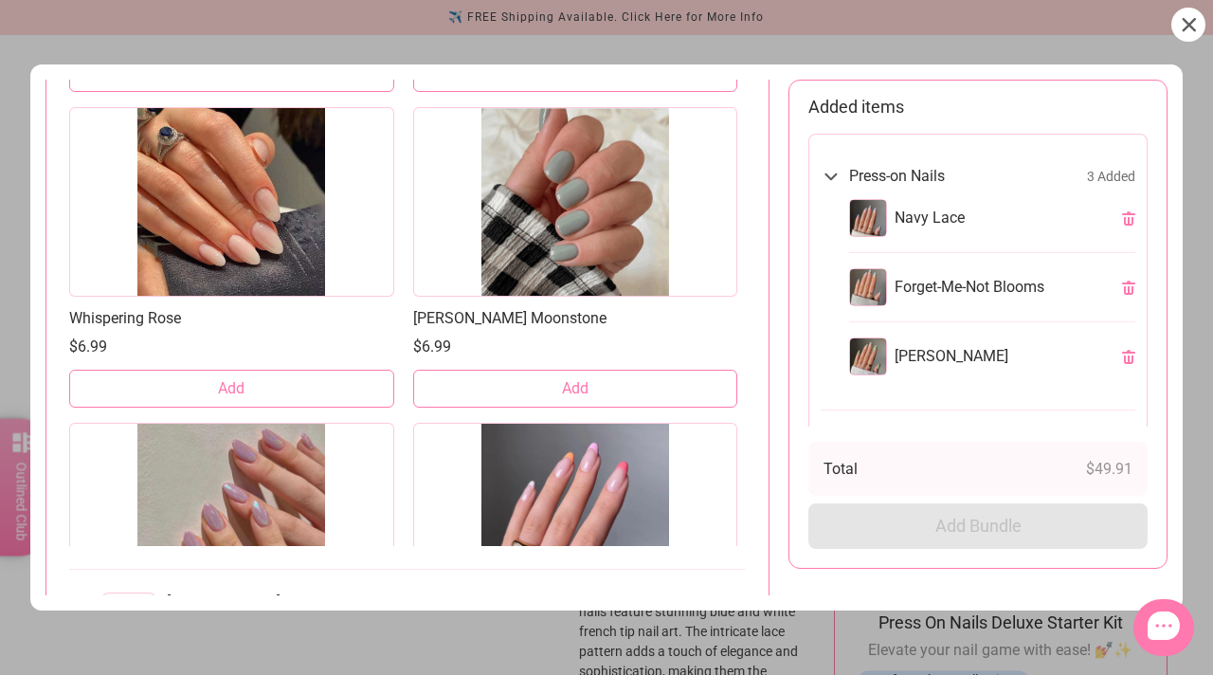
scroll to position [2325, 0]
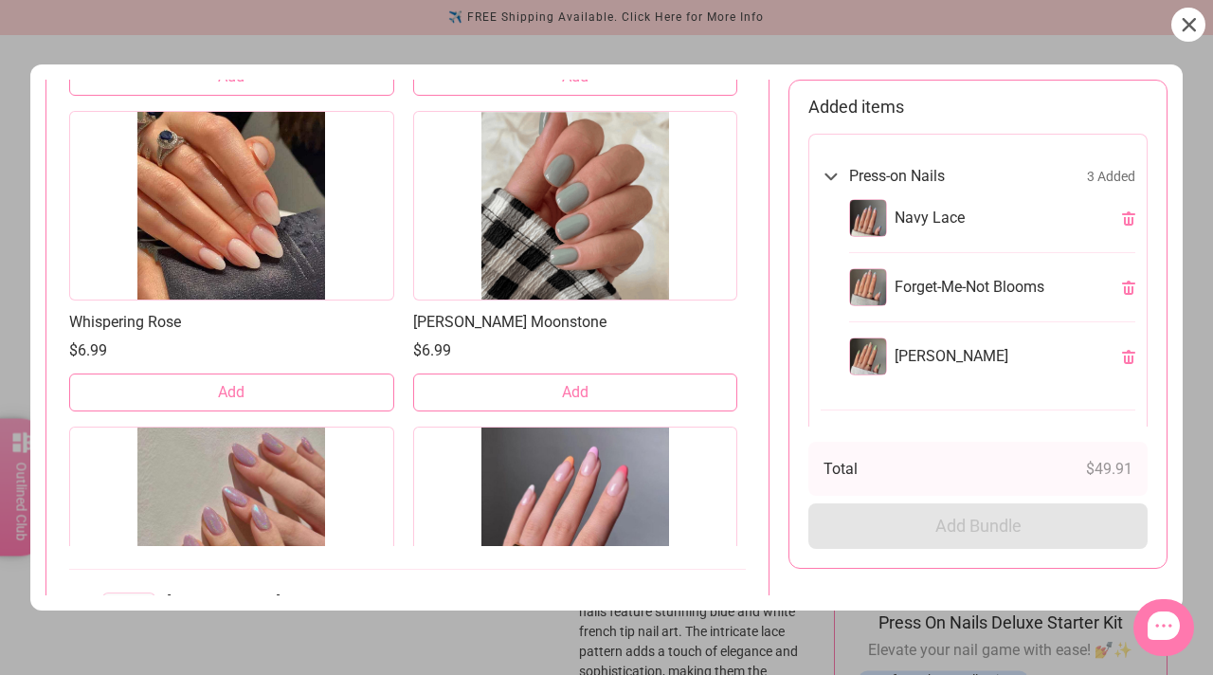
click at [534, 389] on button "Add" at bounding box center [575, 392] width 325 height 38
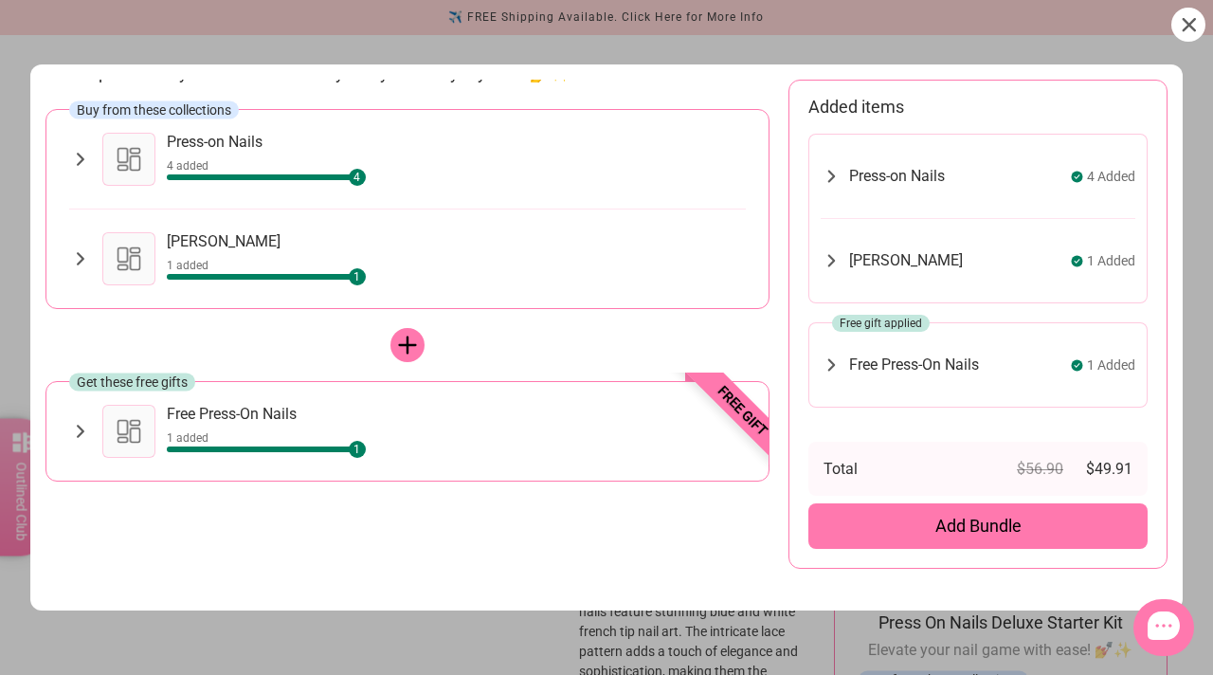
scroll to position [83, 0]
click at [956, 537] on div "Add Bundle" at bounding box center [977, 525] width 339 height 45
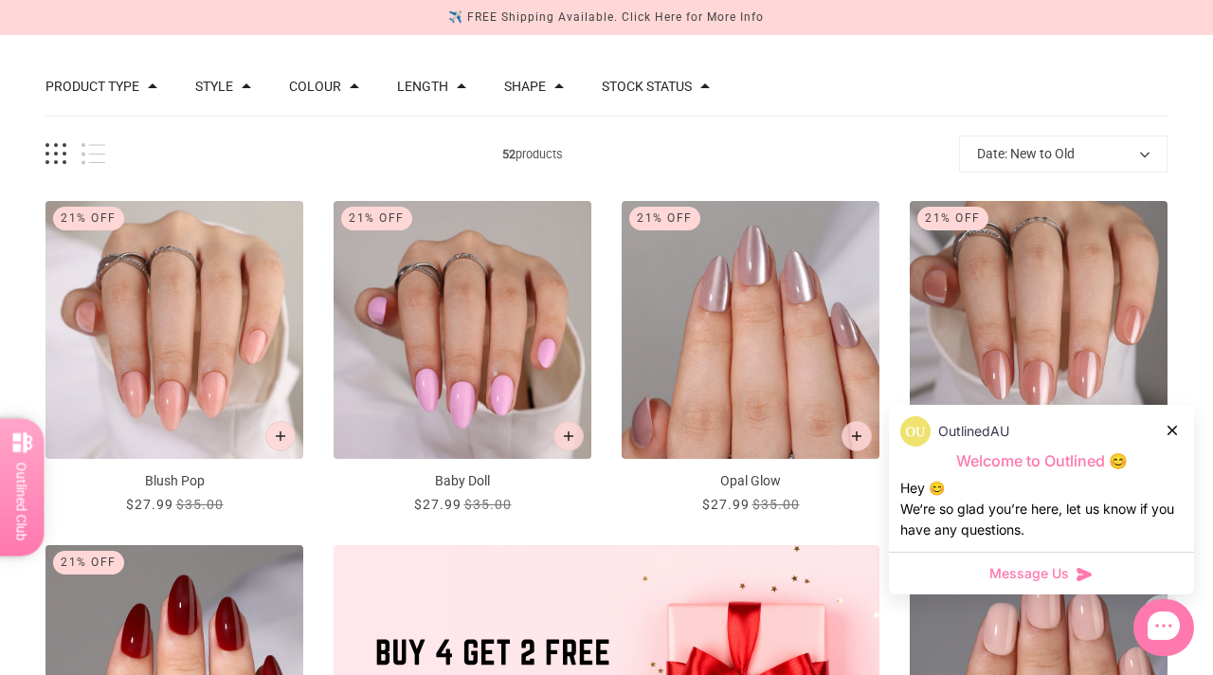
scroll to position [510, 0]
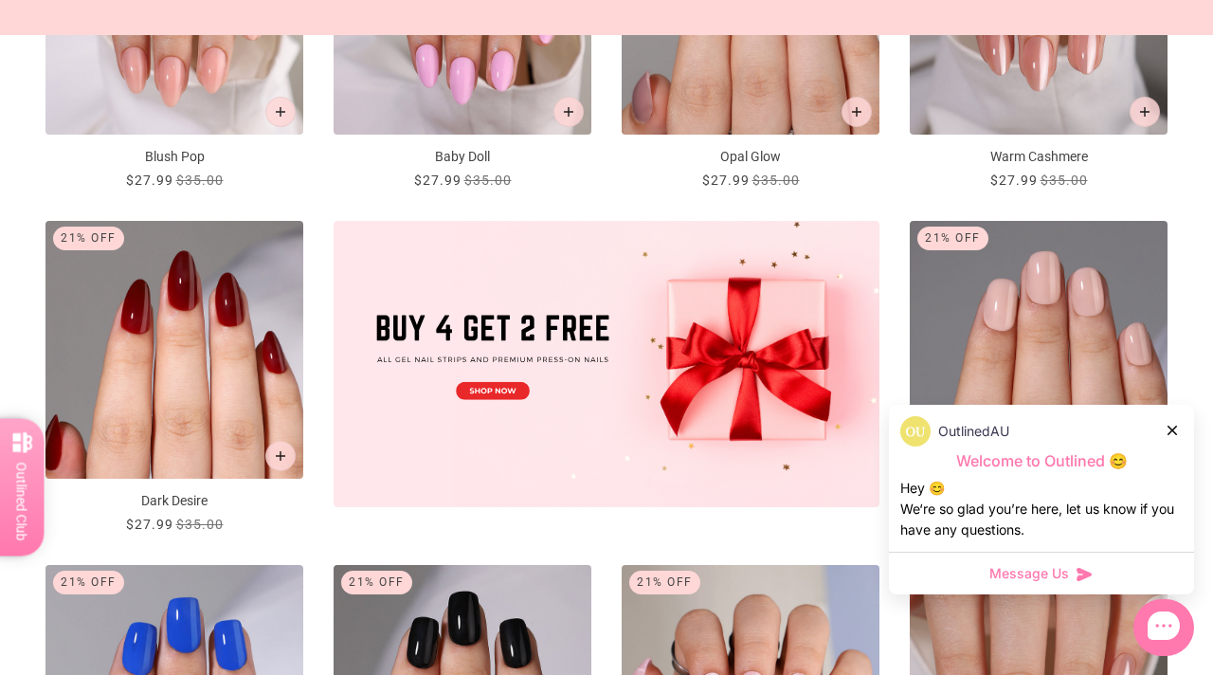
click at [1170, 435] on div at bounding box center [1172, 430] width 11 height 20
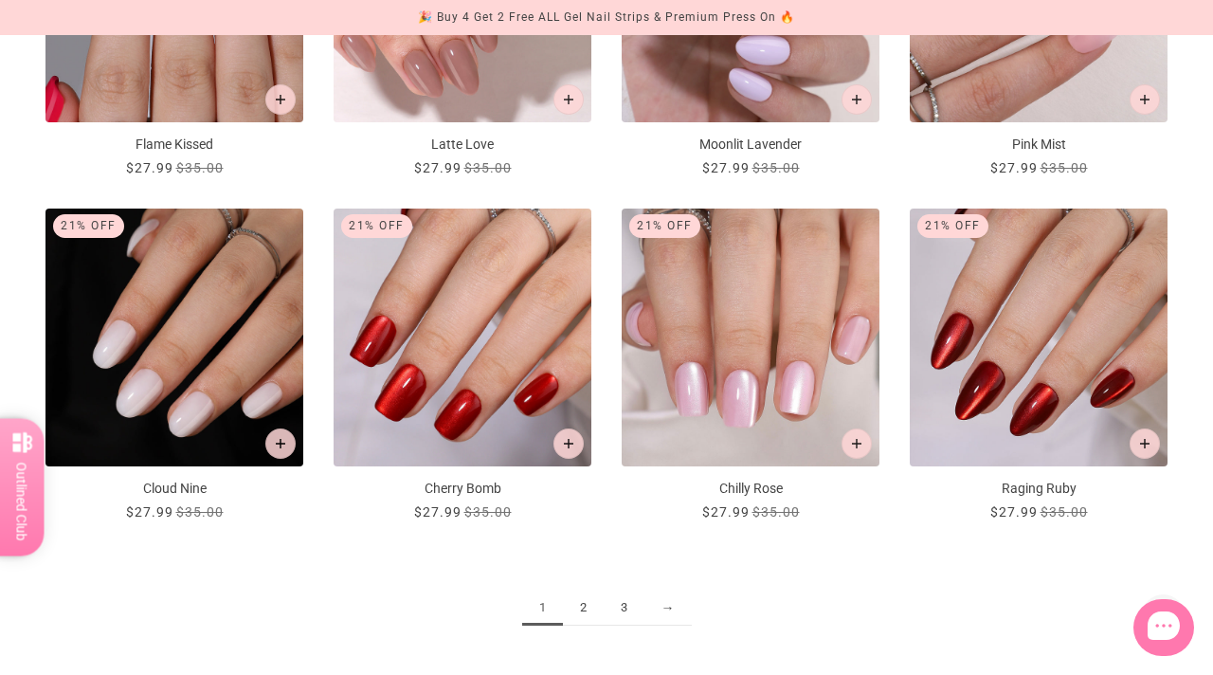
scroll to position [1900, 0]
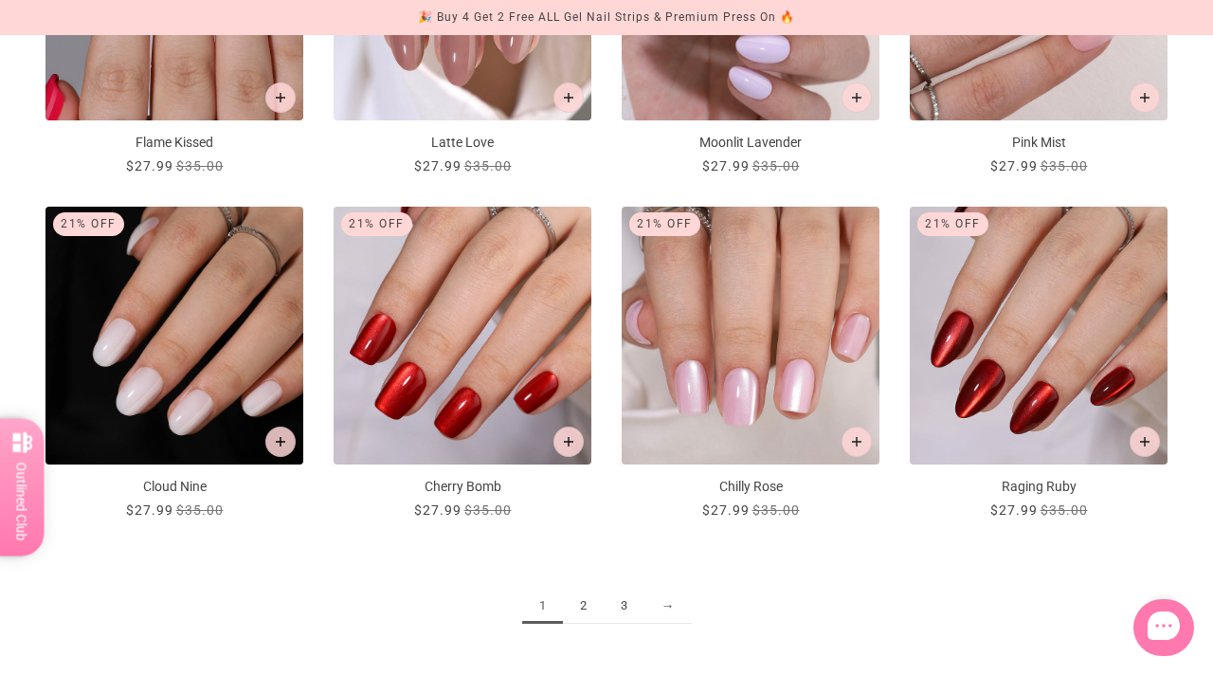
click at [583, 606] on link "2" at bounding box center [583, 605] width 41 height 35
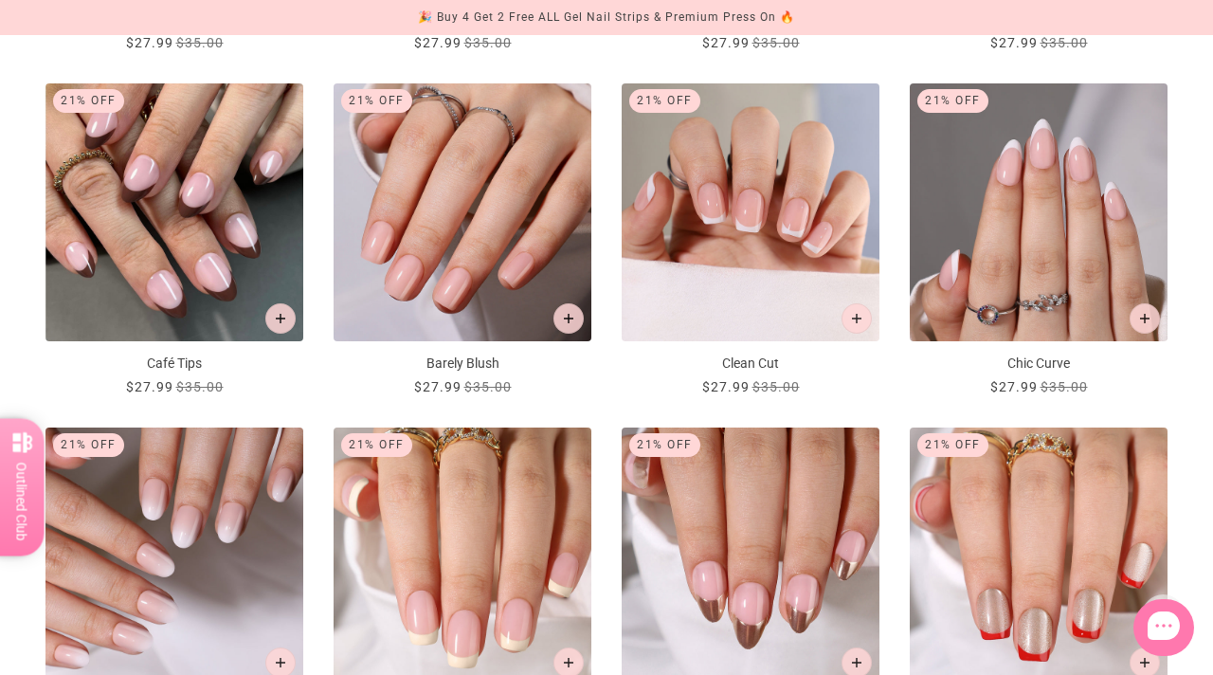
scroll to position [1887, 0]
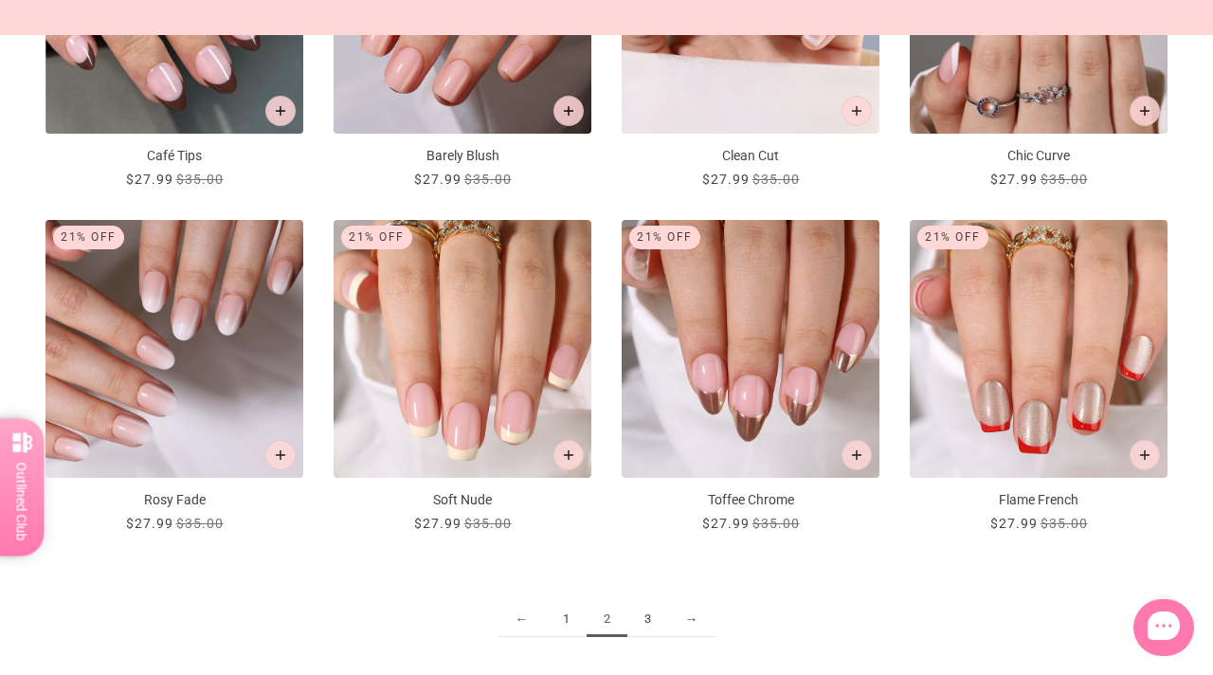
click at [647, 622] on link "3" at bounding box center [647, 619] width 41 height 35
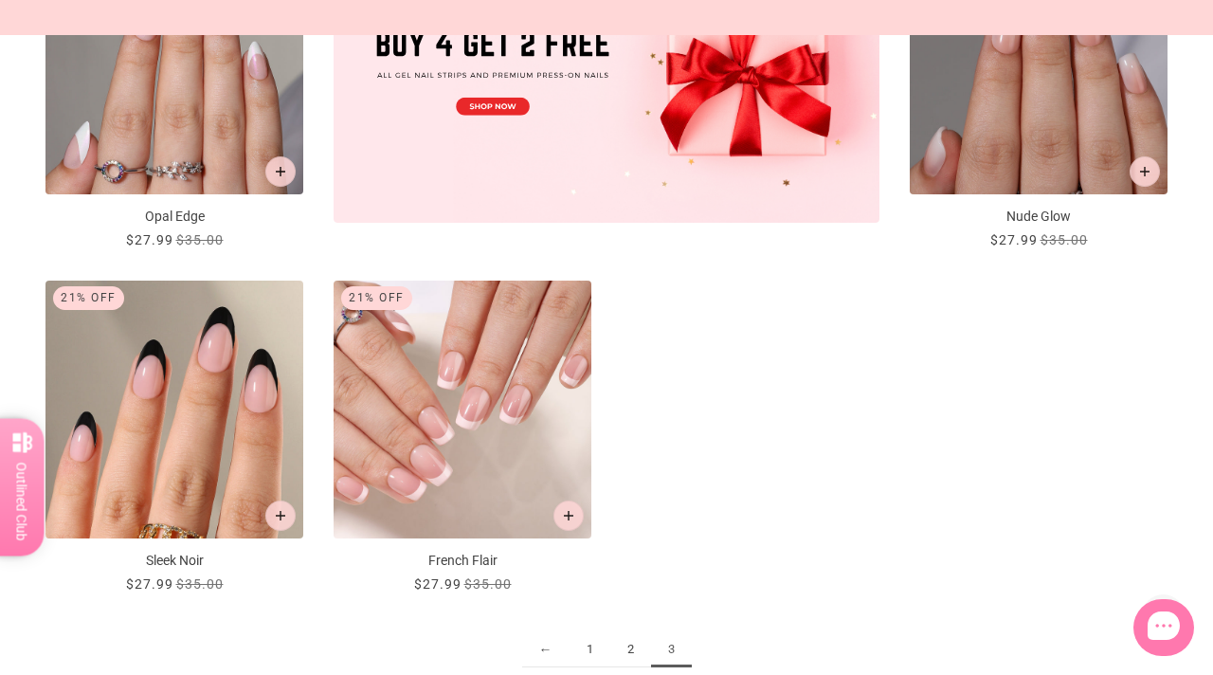
scroll to position [795, 0]
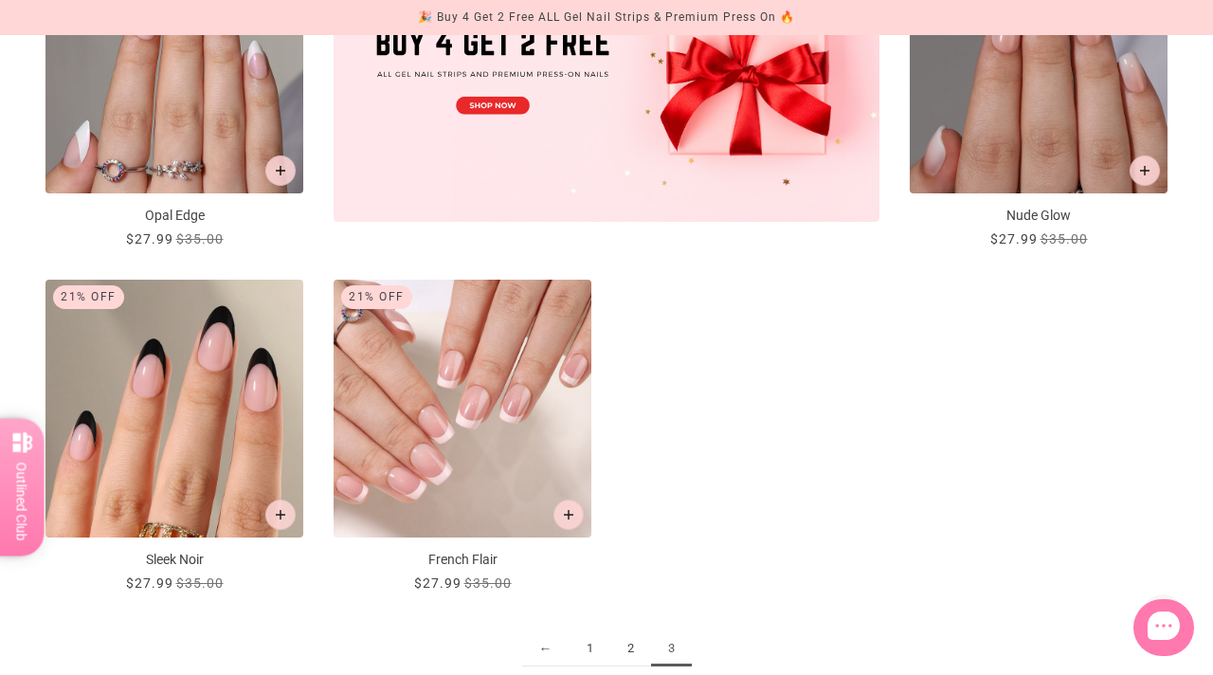
click at [591, 648] on link "1" at bounding box center [590, 648] width 41 height 35
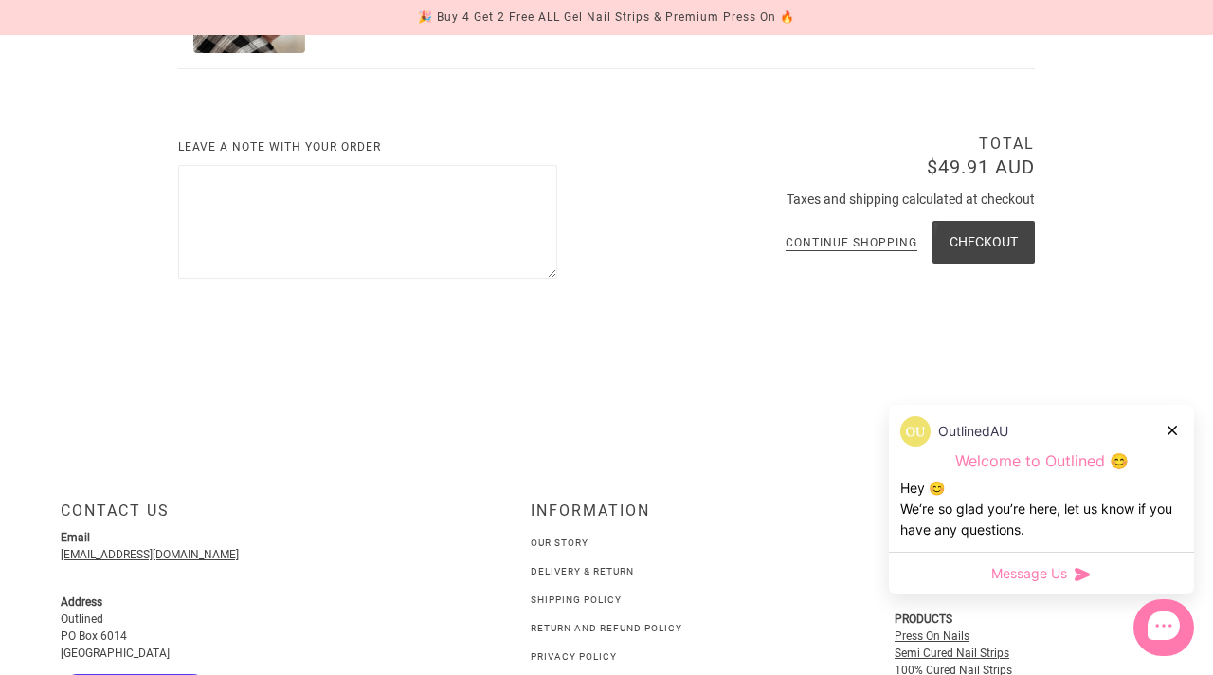
scroll to position [1206, 0]
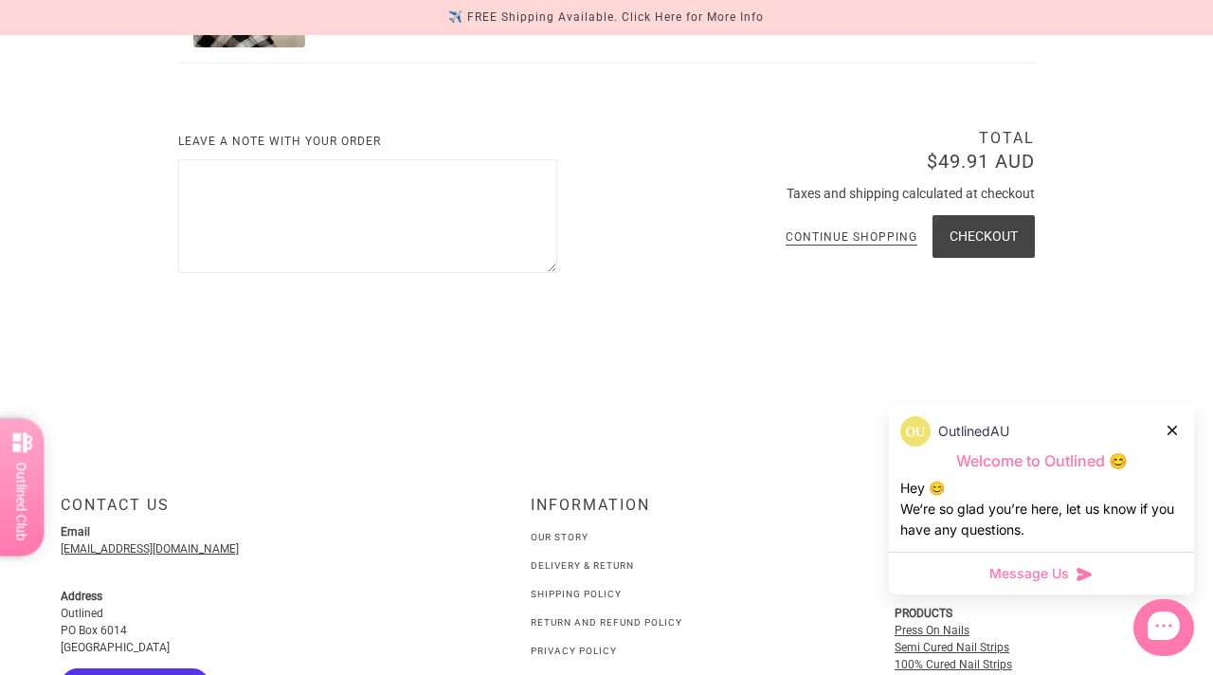
click at [1167, 424] on div at bounding box center [1172, 430] width 11 height 20
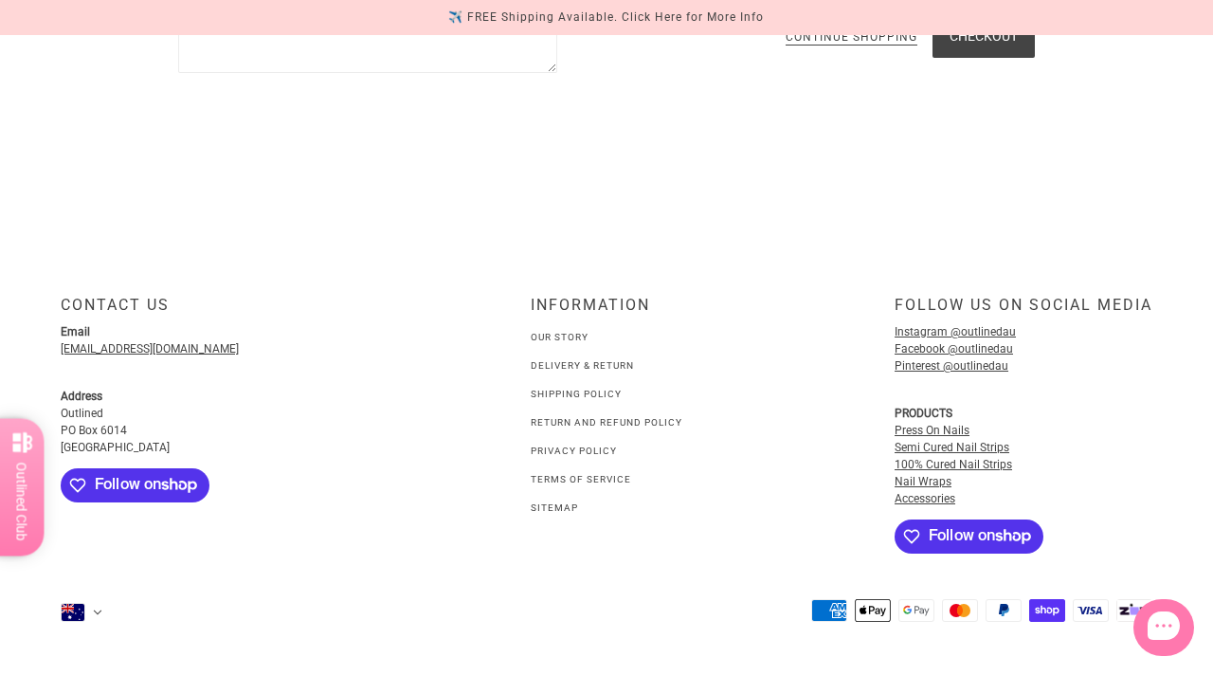
scroll to position [1486, 0]
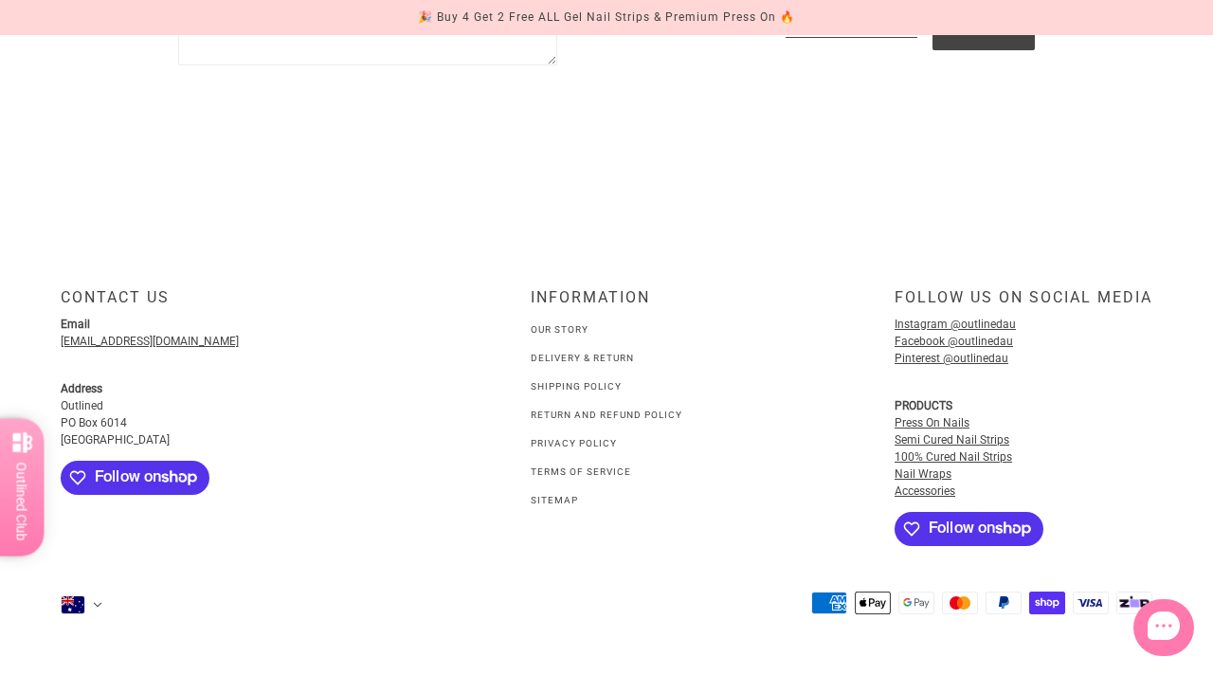
click at [1127, 377] on p "Instagram @outlinedau Facebook @outlinedau Pinterest @outlinedau" at bounding box center [1024, 356] width 258 height 81
